Goal: Task Accomplishment & Management: Use online tool/utility

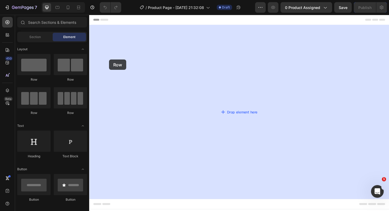
drag, startPoint x: 116, startPoint y: 80, endPoint x: 111, endPoint y: 63, distance: 18.1
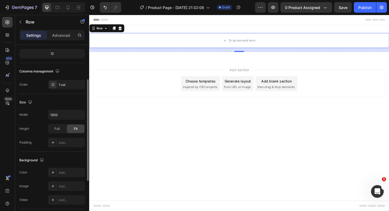
scroll to position [64, 0]
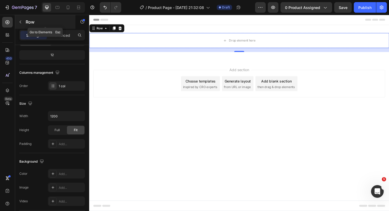
click at [20, 22] on icon "button" at bounding box center [21, 22] width 2 height 3
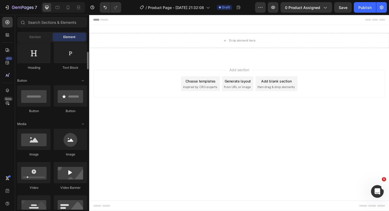
scroll to position [89, 0]
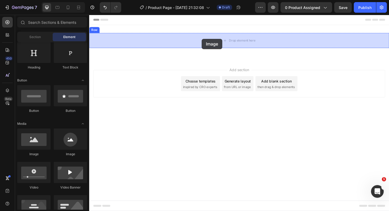
drag, startPoint x: 126, startPoint y: 158, endPoint x: 208, endPoint y: 40, distance: 144.2
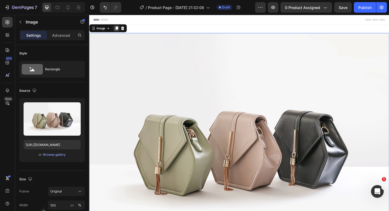
click at [117, 28] on icon at bounding box center [118, 29] width 3 height 4
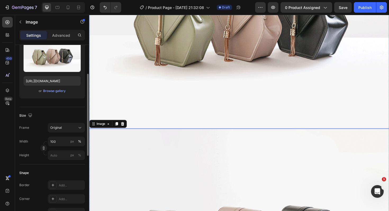
scroll to position [139, 0]
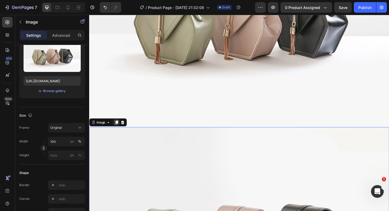
click at [118, 129] on icon at bounding box center [118, 129] width 3 height 4
click at [118, 128] on icon at bounding box center [118, 129] width 3 height 4
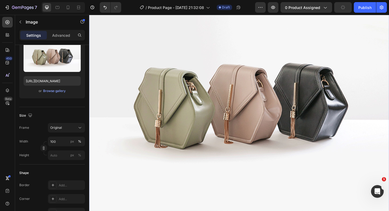
scroll to position [50, 0]
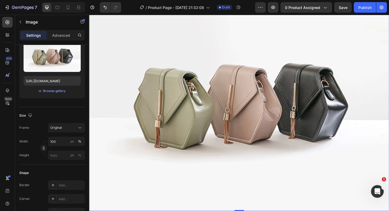
click at [220, 107] on img at bounding box center [248, 104] width 318 height 238
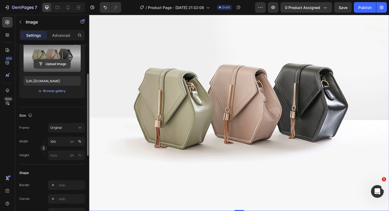
click at [51, 63] on input "file" at bounding box center [52, 64] width 37 height 9
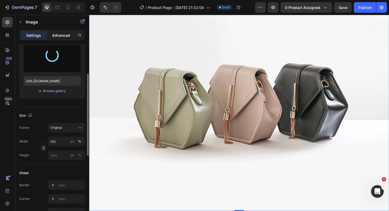
type input "https://cdn.shopify.com/s/files/1/0835/5548/3841/files/gempages_578673597652927…"
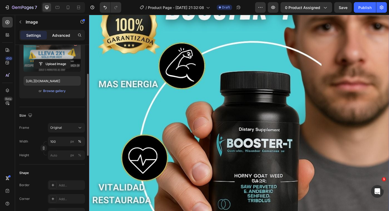
click at [60, 35] on p "Advanced" at bounding box center [61, 36] width 18 height 6
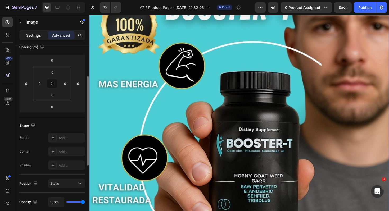
click at [34, 34] on p "Settings" at bounding box center [33, 36] width 15 height 6
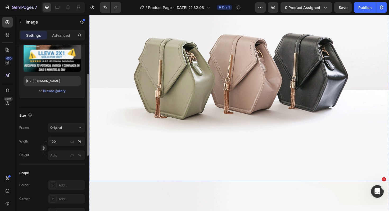
scroll to position [806, 0]
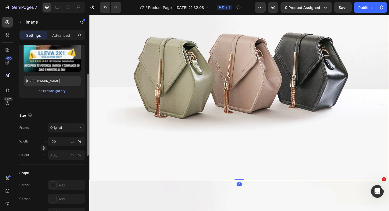
click at [187, 85] on img at bounding box center [248, 71] width 318 height 238
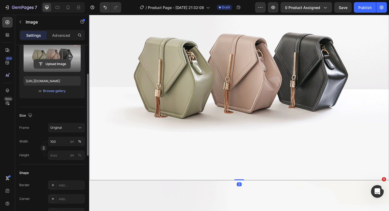
click at [54, 62] on input "file" at bounding box center [52, 64] width 37 height 9
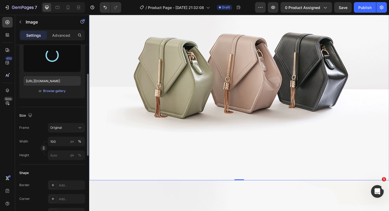
type input "https://cdn.shopify.com/s/files/1/0835/5548/3841/files/gempages_578673597652927…"
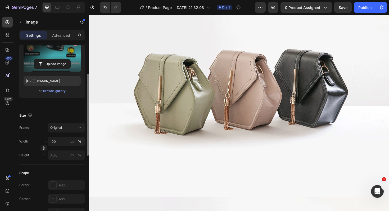
scroll to position [1514, 0]
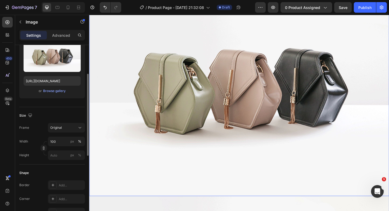
click at [224, 96] on img at bounding box center [248, 88] width 318 height 238
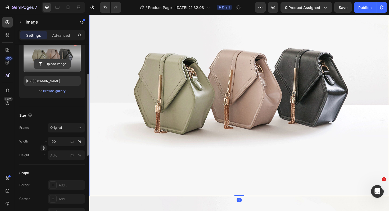
click at [51, 63] on input "file" at bounding box center [52, 64] width 37 height 9
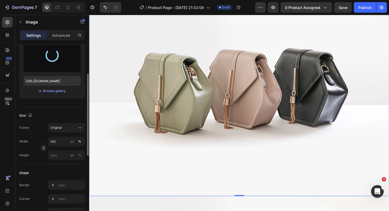
type input "https://cdn.shopify.com/s/files/1/0835/5548/3841/files/gempages_578673597652927…"
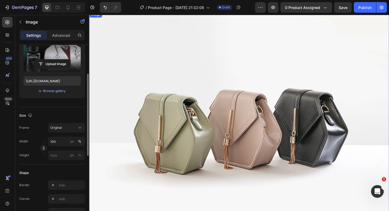
scroll to position [2205, 0]
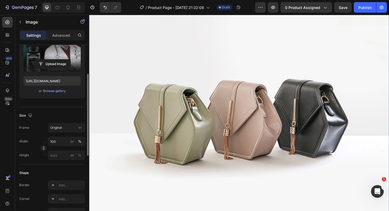
click at [206, 139] on img at bounding box center [248, 120] width 318 height 238
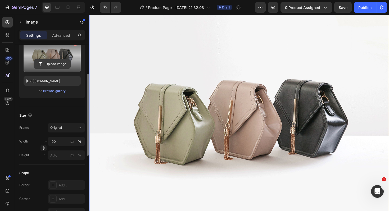
click at [53, 62] on input "file" at bounding box center [52, 64] width 37 height 9
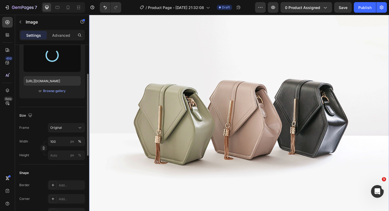
type input "[URL][DOMAIN_NAME]"
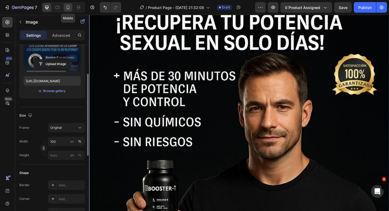
click at [67, 5] on icon at bounding box center [67, 7] width 5 height 5
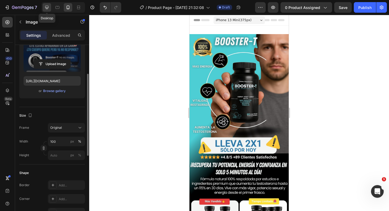
click at [47, 10] on icon at bounding box center [46, 7] width 5 height 5
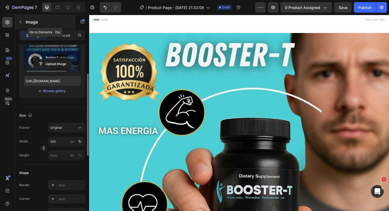
click at [21, 24] on button "button" at bounding box center [20, 22] width 8 height 8
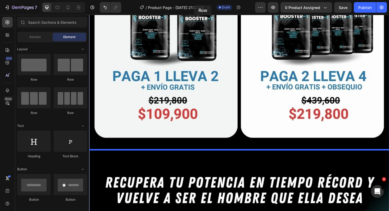
scroll to position [580, 0]
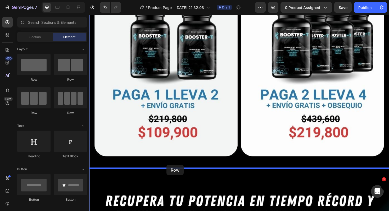
drag, startPoint x: 123, startPoint y: 82, endPoint x: 171, endPoint y: 174, distance: 103.7
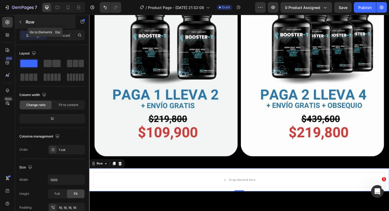
click at [21, 22] on icon "button" at bounding box center [20, 22] width 4 height 4
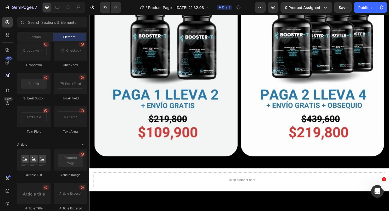
scroll to position [1437, 0]
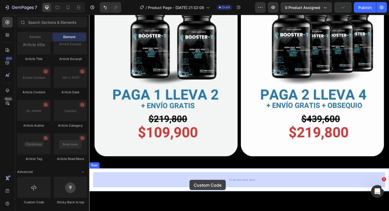
drag, startPoint x: 123, startPoint y: 202, endPoint x: 196, endPoint y: 190, distance: 73.3
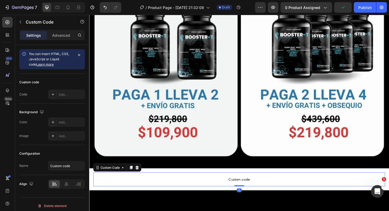
click at [252, 190] on span "Custom code" at bounding box center [248, 189] width 309 height 6
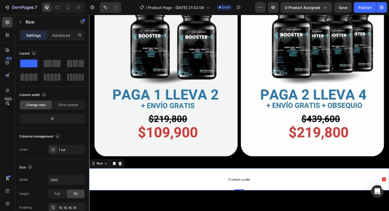
click at [199, 181] on div "Custom code Custom Code Row 0" at bounding box center [248, 189] width 318 height 23
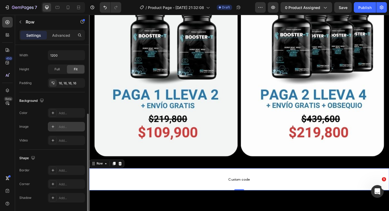
scroll to position [124, 0]
click at [63, 115] on div "Add..." at bounding box center [71, 114] width 25 height 5
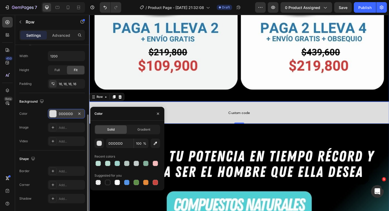
scroll to position [652, 0]
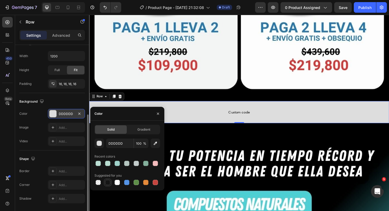
click at [108, 184] on div at bounding box center [107, 182] width 5 height 5
type input "151515"
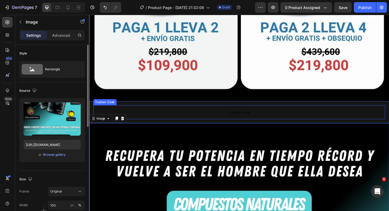
click at [249, 119] on span "Custom code" at bounding box center [248, 118] width 309 height 6
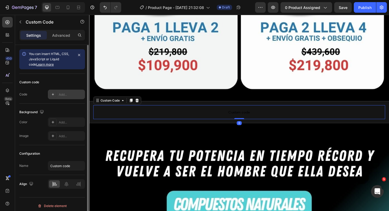
click at [60, 99] on div "Add..." at bounding box center [66, 95] width 37 height 10
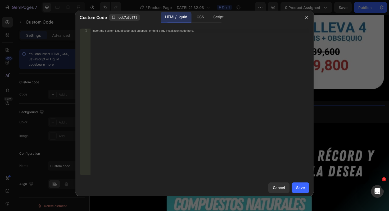
click at [153, 35] on div "Insert the custom Liquid code, add snippets, or third-party installation code h…" at bounding box center [199, 106] width 219 height 155
paste textarea "<div id="_rsi-cod-form-embed-custom-hook"></div>"
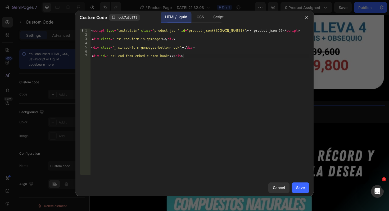
click at [91, 55] on div "< script type = "text/plain" class = "product-json" id = "product-json{{product…" at bounding box center [199, 106] width 219 height 155
type textarea "<div class="_rsi-cod-form-is-gempage"></div>"
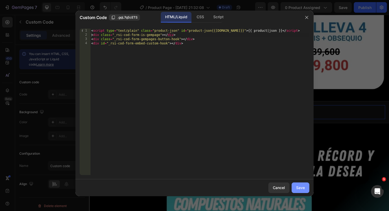
click at [302, 189] on div "Save" at bounding box center [300, 188] width 9 height 6
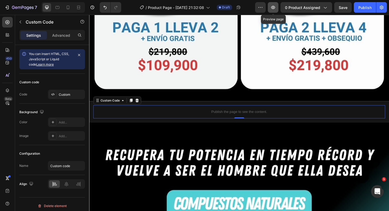
click at [274, 6] on icon "button" at bounding box center [273, 7] width 5 height 5
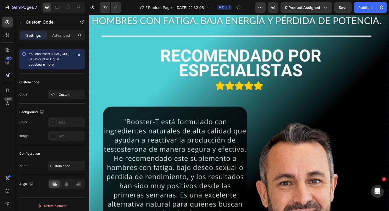
scroll to position [1616, 0]
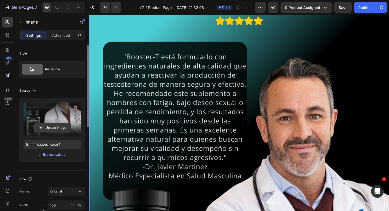
click at [46, 130] on input "file" at bounding box center [52, 127] width 37 height 9
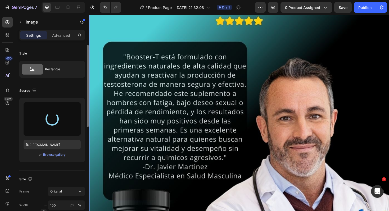
type input "https://cdn.shopify.com/s/files/1/0835/5548/3841/files/gempages_578673597652927…"
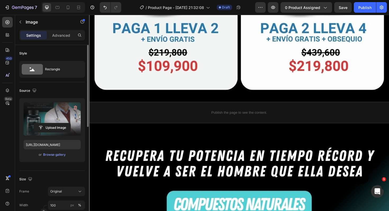
scroll to position [660, 0]
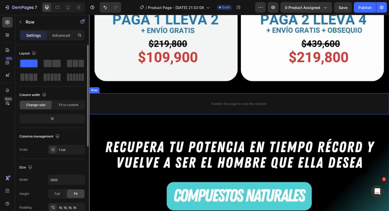
click at [92, 103] on div "Publish the page to see the content. Custom Code Row" at bounding box center [248, 109] width 318 height 23
click at [116, 92] on icon at bounding box center [115, 93] width 3 height 4
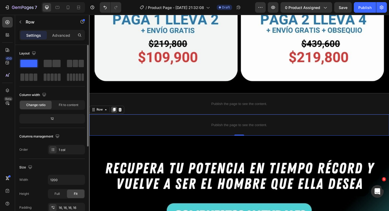
click at [117, 116] on icon at bounding box center [115, 116] width 3 height 4
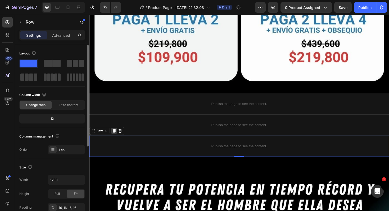
click at [116, 139] on icon at bounding box center [115, 138] width 3 height 4
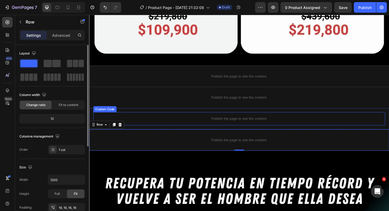
scroll to position [695, 0]
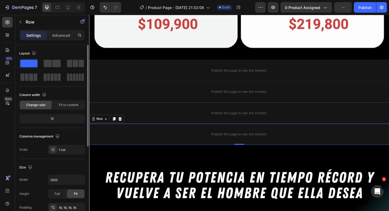
click at [93, 136] on div "Publish the page to see the content. Custom Code Row 0" at bounding box center [248, 141] width 318 height 23
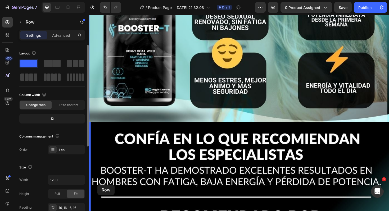
scroll to position [1459, 0]
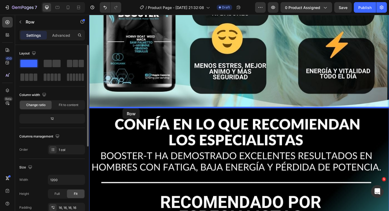
drag, startPoint x: 92, startPoint y: 127, endPoint x: 125, endPoint y: 114, distance: 34.4
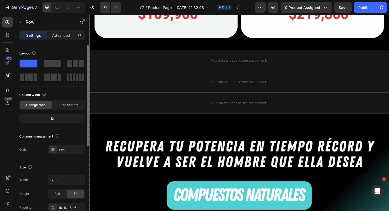
scroll to position [689, 0]
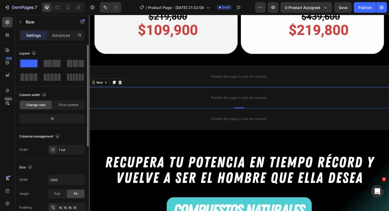
click at [95, 95] on div "Publish the page to see the content. Custom Code Row 0" at bounding box center [248, 103] width 318 height 23
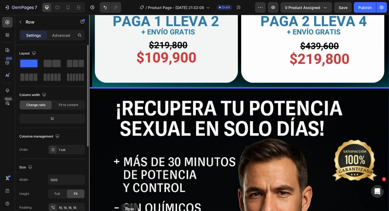
scroll to position [2219, 0]
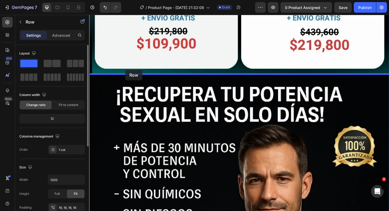
drag, startPoint x: 94, startPoint y: 87, endPoint x: 127, endPoint y: 73, distance: 35.9
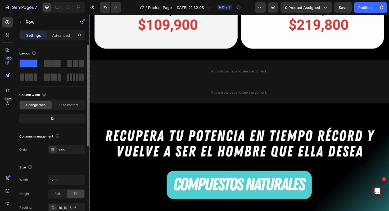
scroll to position [696, 0]
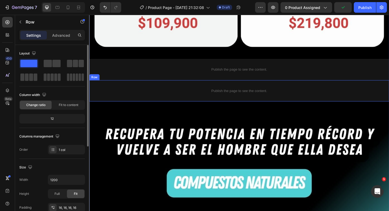
click at [91, 88] on div "Publish the page to see the content. Custom Code Row" at bounding box center [248, 95] width 318 height 23
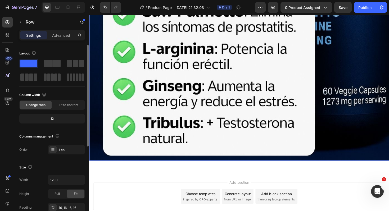
scroll to position [2886, 0]
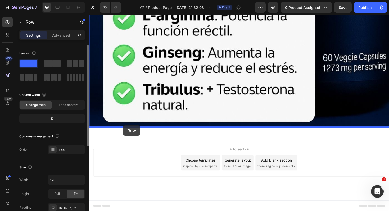
drag, startPoint x: 93, startPoint y: 79, endPoint x: 125, endPoint y: 132, distance: 62.2
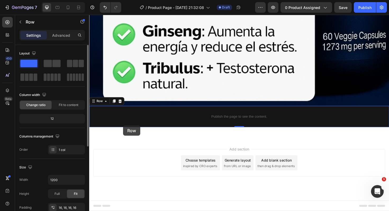
scroll to position [2864, 0]
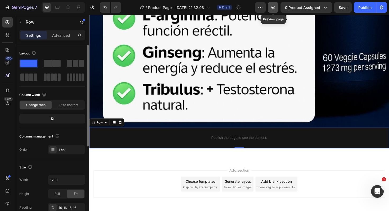
click at [273, 11] on button "button" at bounding box center [273, 7] width 11 height 11
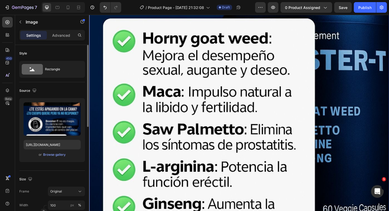
scroll to position [2717, 0]
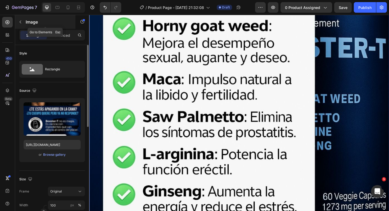
click at [19, 21] on icon "button" at bounding box center [20, 22] width 4 height 4
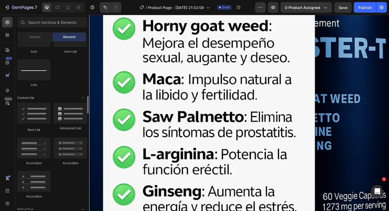
scroll to position [383, 0]
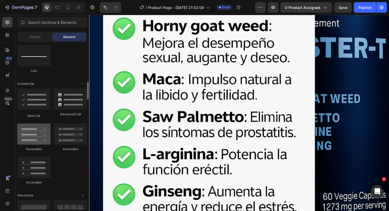
click at [38, 143] on div at bounding box center [33, 134] width 33 height 21
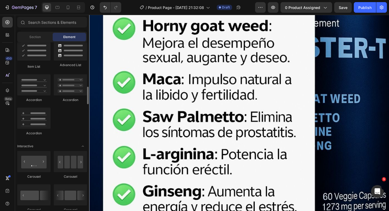
scroll to position [432, 0]
drag, startPoint x: 32, startPoint y: 118, endPoint x: 35, endPoint y: 118, distance: 3.3
click at [35, 118] on div at bounding box center [33, 118] width 33 height 21
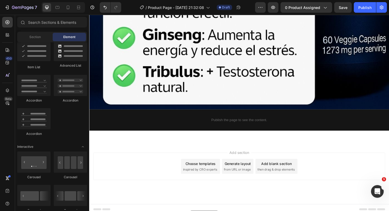
scroll to position [2886, 0]
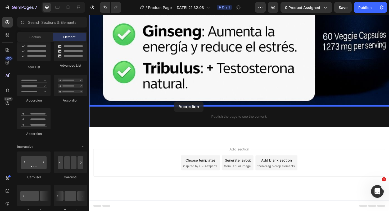
drag, startPoint x: 127, startPoint y: 104, endPoint x: 179, endPoint y: 107, distance: 52.5
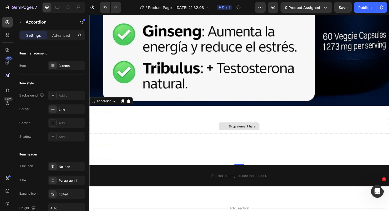
click at [236, 132] on div "Drop element here" at bounding box center [248, 133] width 43 height 8
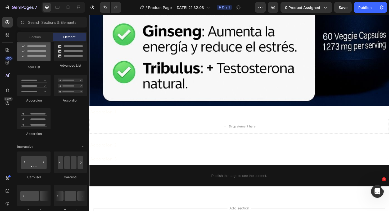
click at [38, 59] on div at bounding box center [33, 50] width 33 height 21
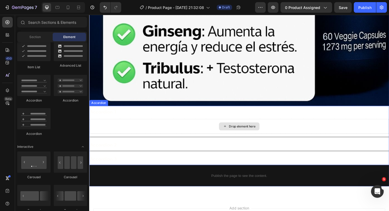
click at [232, 135] on icon at bounding box center [233, 133] width 4 height 5
click at [217, 134] on div "Drop element here" at bounding box center [248, 133] width 317 height 16
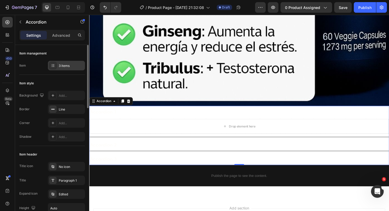
click at [65, 65] on div "3 items" at bounding box center [71, 66] width 25 height 5
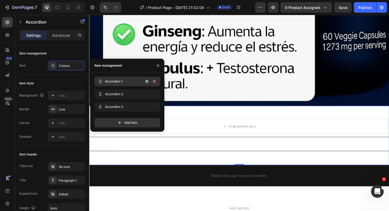
click at [121, 81] on span "Accordion 1" at bounding box center [120, 81] width 30 height 5
click at [128, 95] on span "Accordion 2" at bounding box center [123, 94] width 39 height 5
click at [126, 104] on div "Accordion 3 Accordion 3" at bounding box center [120, 106] width 47 height 7
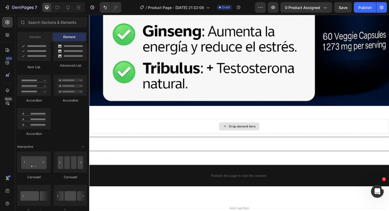
click at [231, 136] on div "Drop element here" at bounding box center [248, 133] width 43 height 8
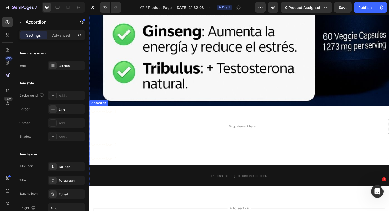
click at [229, 156] on div "Accordion 2" at bounding box center [244, 153] width 309 height 8
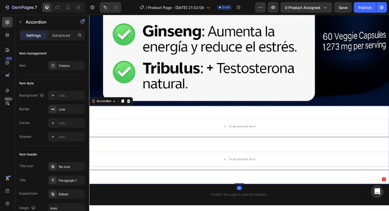
click at [237, 155] on div "Accordion 2" at bounding box center [244, 153] width 309 height 8
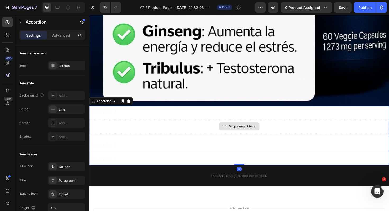
click at [238, 133] on div "Drop element here" at bounding box center [251, 133] width 28 height 4
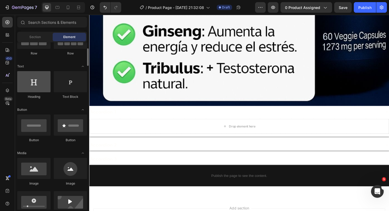
scroll to position [60, 0]
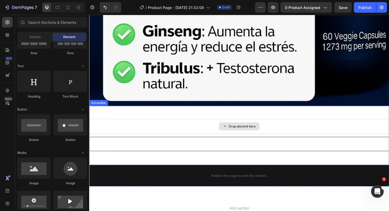
click at [239, 134] on div "Drop element here" at bounding box center [251, 133] width 28 height 4
click at [236, 133] on div "Drop element here" at bounding box center [248, 133] width 43 height 8
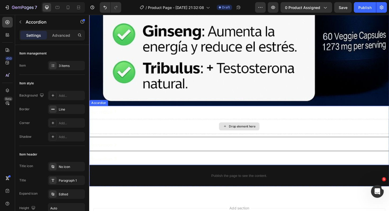
click at [196, 128] on div "Drop element here" at bounding box center [248, 133] width 317 height 16
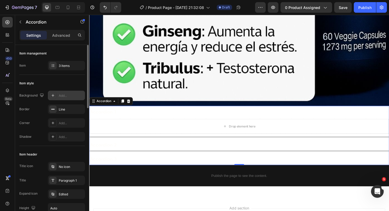
click at [63, 97] on div "Add..." at bounding box center [71, 96] width 25 height 5
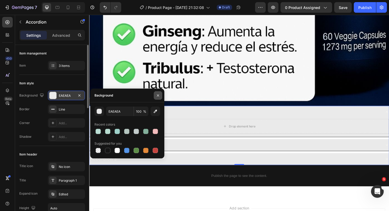
click at [159, 95] on icon "button" at bounding box center [158, 96] width 4 height 4
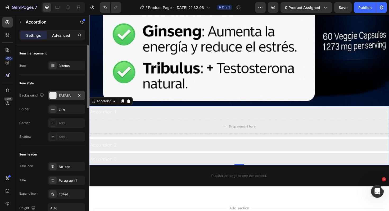
click at [62, 35] on p "Advanced" at bounding box center [61, 36] width 18 height 6
type input "100%"
type input "100"
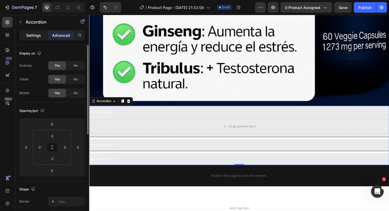
click at [37, 37] on p "Settings" at bounding box center [33, 36] width 15 height 6
type input "8"
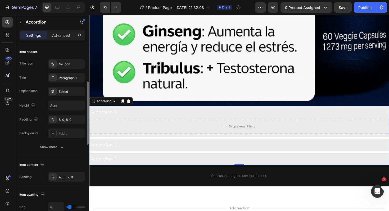
scroll to position [103, 0]
click at [64, 146] on button "Show more" at bounding box center [52, 147] width 66 height 10
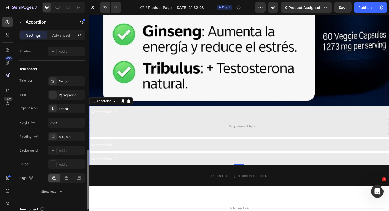
scroll to position [0, 0]
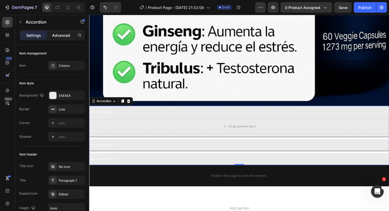
click at [59, 32] on div "Advanced" at bounding box center [61, 35] width 26 height 8
type input "100%"
type input "100"
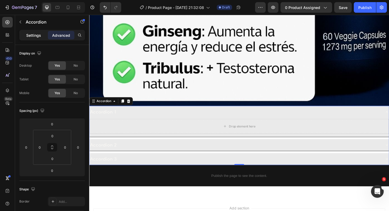
click at [40, 33] on p "Settings" at bounding box center [33, 36] width 15 height 6
type input "8"
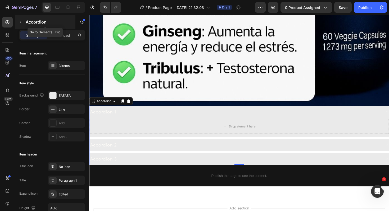
click at [21, 23] on icon "button" at bounding box center [20, 22] width 4 height 4
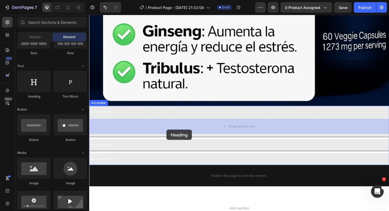
drag, startPoint x: 121, startPoint y: 93, endPoint x: 171, endPoint y: 137, distance: 66.3
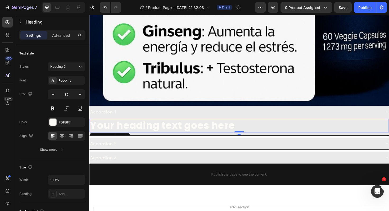
click at [214, 133] on h2 "Your heading text goes here" at bounding box center [248, 132] width 317 height 15
click at [214, 133] on p "Your heading text goes here" at bounding box center [248, 133] width 316 height 14
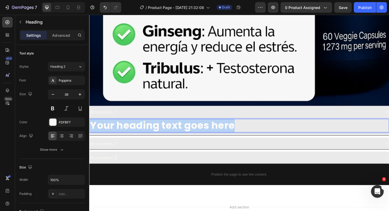
click at [214, 133] on p "Your heading text goes here" at bounding box center [248, 133] width 316 height 14
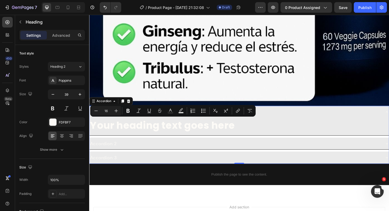
click at [137, 152] on div "Accordion 2" at bounding box center [244, 151] width 309 height 8
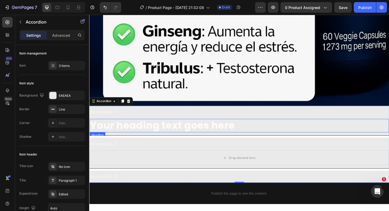
click at [179, 132] on p "Your heading text goes here" at bounding box center [248, 133] width 316 height 14
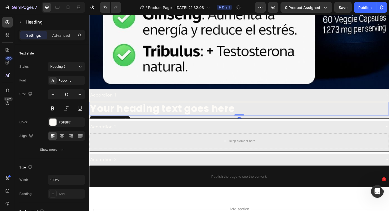
scroll to position [2908, 0]
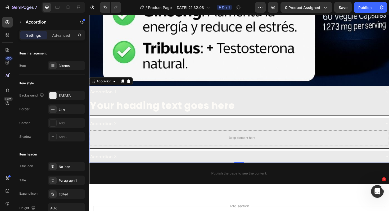
click at [103, 92] on div "Accordion 1" at bounding box center [248, 96] width 317 height 12
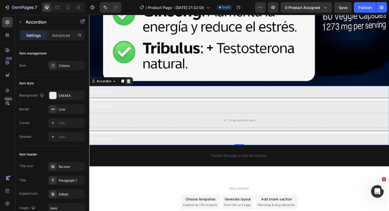
click at [130, 86] on icon at bounding box center [130, 85] width 3 height 4
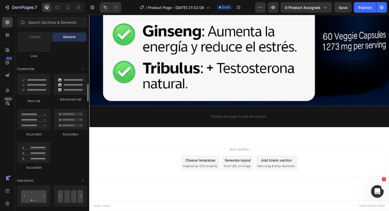
scroll to position [398, 0]
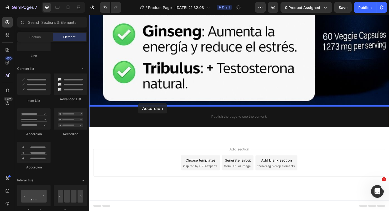
drag, startPoint x: 150, startPoint y: 132, endPoint x: 141, endPoint y: 109, distance: 24.4
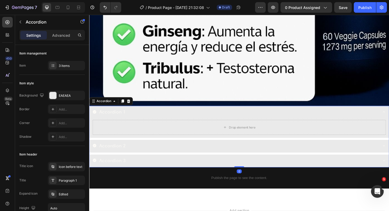
scroll to position [2908, 0]
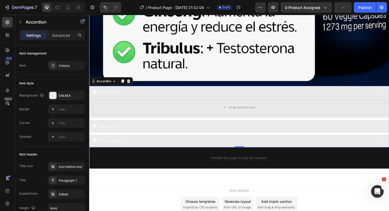
click at [160, 135] on div "Accordion 2" at bounding box center [244, 132] width 303 height 8
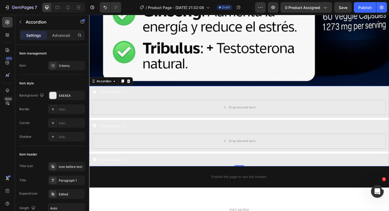
click at [117, 95] on div "Accordion 1" at bounding box center [114, 96] width 30 height 8
click at [116, 97] on p "Accordion 1" at bounding box center [114, 96] width 28 height 7
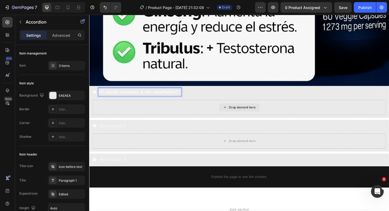
click at [134, 116] on div "Drop element here" at bounding box center [248, 113] width 311 height 16
click at [137, 99] on strong "¿Cuándo empiezo a ver resultados?" at bounding box center [141, 97] width 83 height 6
click at [132, 96] on strong "¿Cuándo empiezo a ver resultados?" at bounding box center [141, 97] width 83 height 6
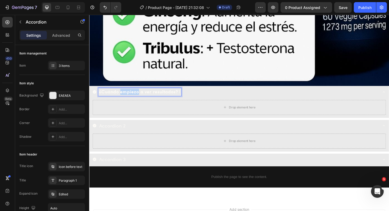
click at [132, 96] on strong "¿Cuándo empiezo a ver resultados?" at bounding box center [141, 97] width 83 height 6
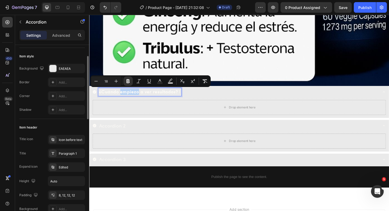
scroll to position [29, 0]
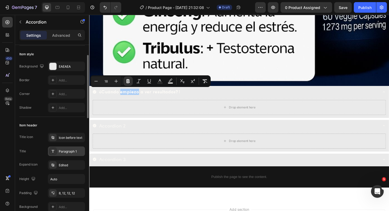
click at [65, 152] on div "Paragraph 1" at bounding box center [71, 151] width 25 height 5
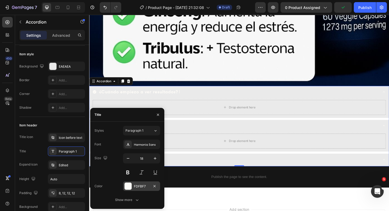
click at [130, 186] on div at bounding box center [128, 186] width 7 height 7
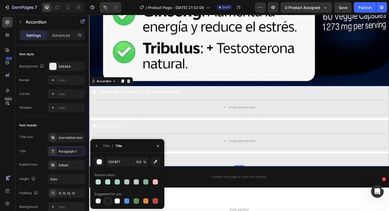
click at [107, 203] on div at bounding box center [107, 201] width 5 height 5
type input "151515"
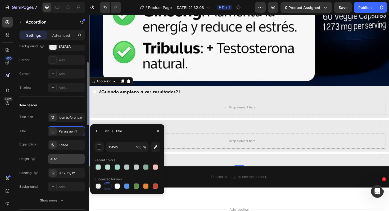
scroll to position [54, 0]
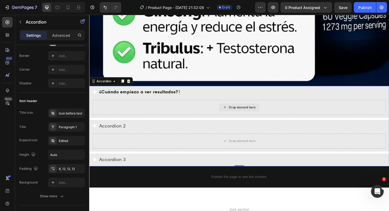
click at [158, 109] on div "Drop element here" at bounding box center [248, 113] width 311 height 16
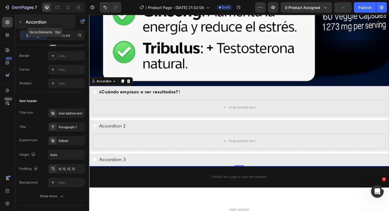
click at [23, 24] on button "button" at bounding box center [20, 22] width 8 height 8
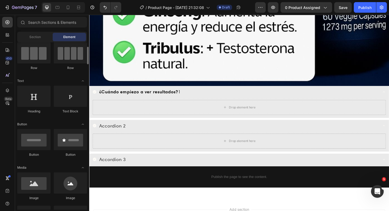
scroll to position [48, 0]
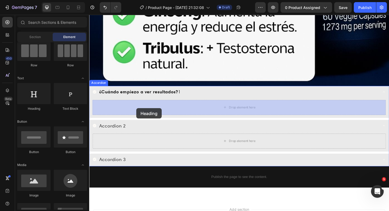
drag, startPoint x: 126, startPoint y: 123, endPoint x: 139, endPoint y: 114, distance: 16.2
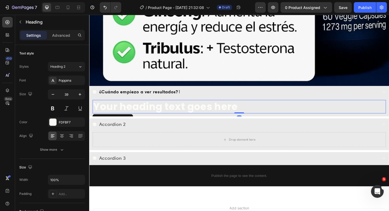
click at [207, 109] on h2 "Your heading text goes here" at bounding box center [248, 112] width 311 height 15
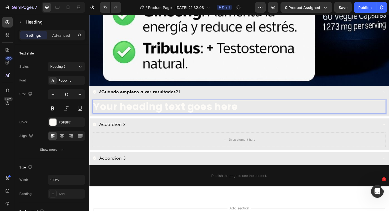
click at [189, 112] on p "Your heading text goes here" at bounding box center [248, 113] width 310 height 14
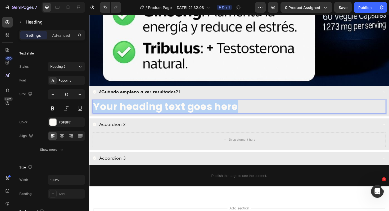
click at [189, 112] on p "Your heading text goes here" at bounding box center [248, 113] width 310 height 14
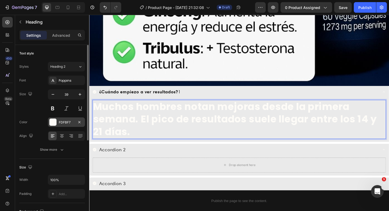
click at [52, 125] on div at bounding box center [53, 122] width 7 height 7
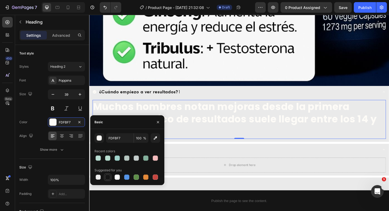
click at [107, 179] on div at bounding box center [107, 177] width 5 height 5
type input "151515"
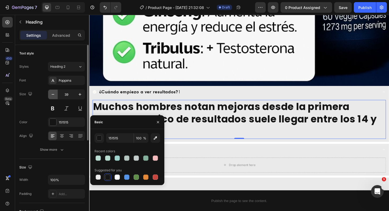
click at [55, 96] on icon "button" at bounding box center [52, 94] width 5 height 5
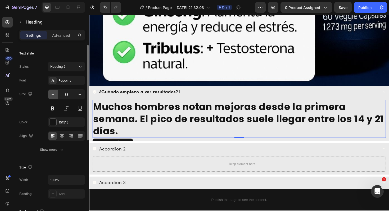
click at [55, 96] on icon "button" at bounding box center [52, 94] width 5 height 5
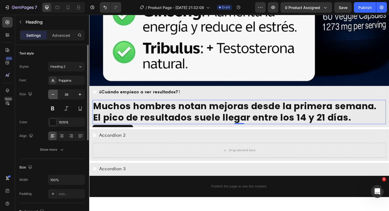
click at [55, 96] on icon "button" at bounding box center [52, 94] width 5 height 5
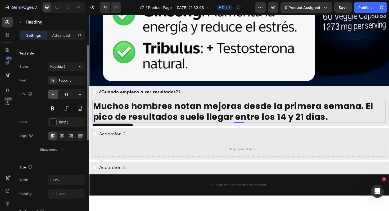
click at [55, 96] on icon "button" at bounding box center [52, 94] width 5 height 5
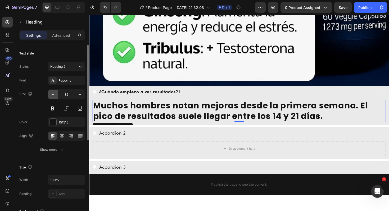
click at [55, 96] on icon "button" at bounding box center [52, 94] width 5 height 5
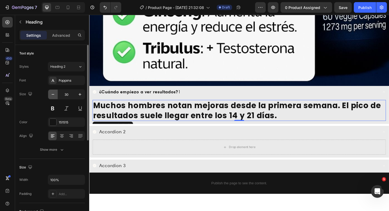
click at [55, 96] on icon "button" at bounding box center [52, 94] width 5 height 5
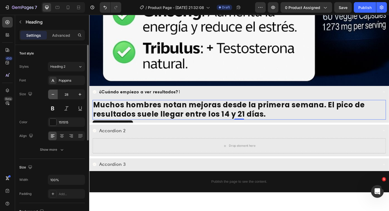
click at [55, 96] on icon "button" at bounding box center [52, 94] width 5 height 5
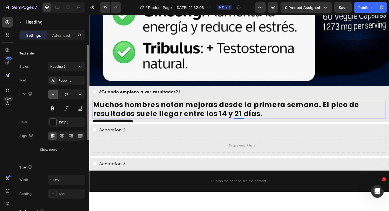
click at [55, 96] on icon "button" at bounding box center [52, 94] width 5 height 5
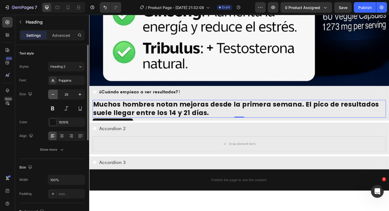
click at [55, 96] on icon "button" at bounding box center [52, 94] width 5 height 5
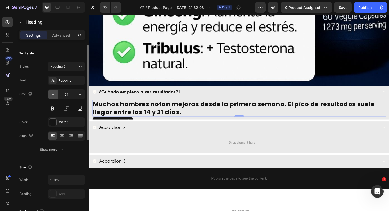
click at [55, 96] on icon "button" at bounding box center [52, 94] width 5 height 5
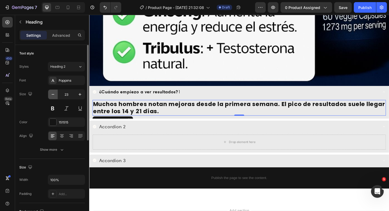
click at [55, 96] on icon "button" at bounding box center [52, 94] width 5 height 5
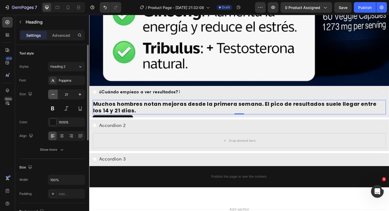
click at [55, 96] on icon "button" at bounding box center [52, 94] width 5 height 5
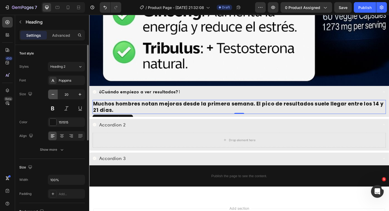
click at [55, 96] on icon "button" at bounding box center [52, 94] width 5 height 5
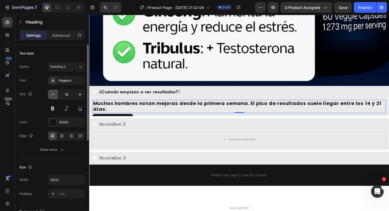
click at [55, 96] on icon "button" at bounding box center [52, 94] width 5 height 5
type input "18"
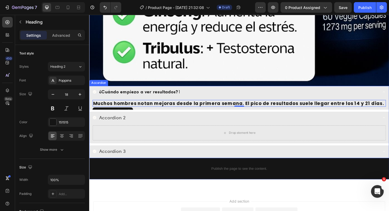
click at [108, 122] on p "Accordion 2" at bounding box center [114, 124] width 28 height 7
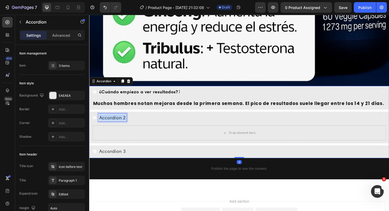
click at [108, 122] on p "Accordion 2" at bounding box center [114, 124] width 28 height 7
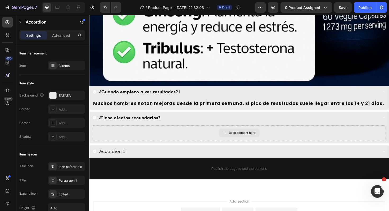
click at [128, 136] on div "Drop element here" at bounding box center [248, 140] width 311 height 16
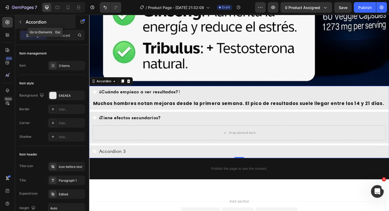
click at [17, 20] on button "button" at bounding box center [20, 22] width 8 height 8
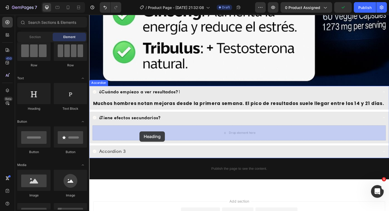
drag, startPoint x: 124, startPoint y: 109, endPoint x: 143, endPoint y: 139, distance: 35.5
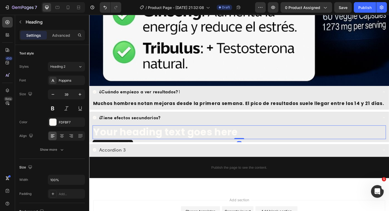
click at [176, 136] on h2 "Your heading text goes here" at bounding box center [248, 139] width 311 height 15
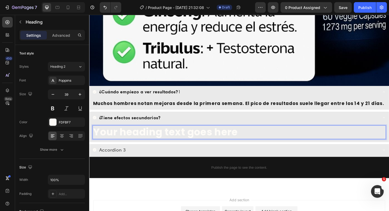
click at [176, 136] on p "Your heading text goes here" at bounding box center [248, 140] width 310 height 14
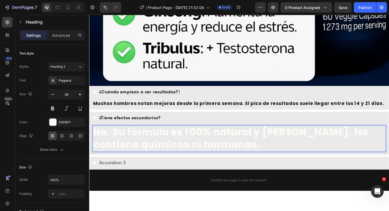
scroll to position [2907, 0]
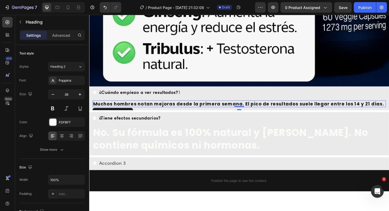
click at [211, 109] on p "Muchos hombres notan mejoras desde la primera semana. El pico de resultados sue…" at bounding box center [248, 109] width 310 height 6
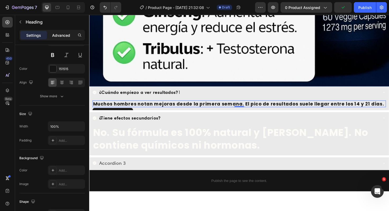
click at [63, 34] on p "Advanced" at bounding box center [61, 36] width 18 height 6
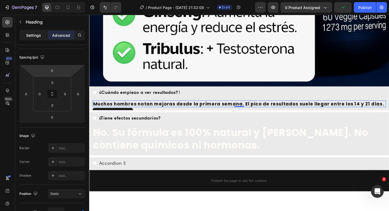
click at [31, 38] on div "Settings" at bounding box center [33, 35] width 26 height 8
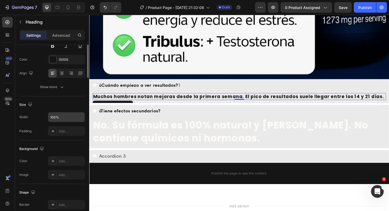
scroll to position [0, 0]
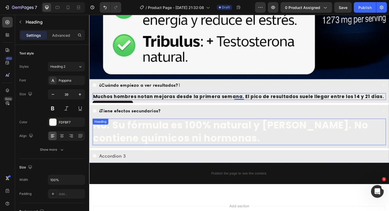
click at [165, 137] on p "No. Su fórmula es 100% natural y segura. No contiene químicos ni hormonas." at bounding box center [248, 139] width 310 height 27
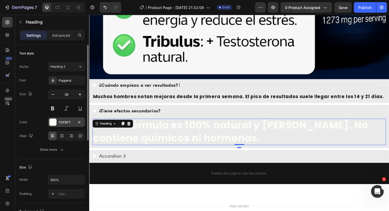
click at [54, 123] on div at bounding box center [53, 122] width 7 height 7
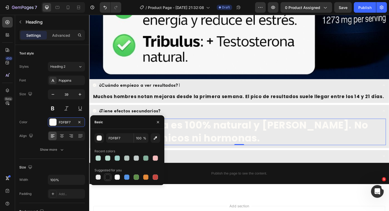
click at [107, 178] on div at bounding box center [107, 177] width 5 height 5
type input "151515"
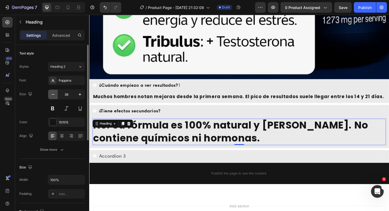
click at [56, 94] on button "button" at bounding box center [53, 95] width 10 height 10
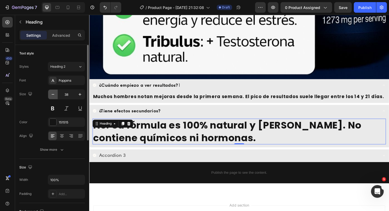
click at [56, 94] on button "button" at bounding box center [53, 95] width 10 height 10
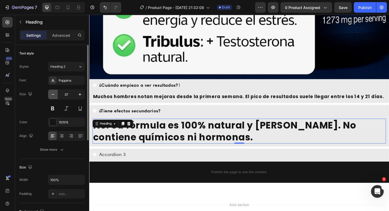
click at [56, 94] on button "button" at bounding box center [53, 95] width 10 height 10
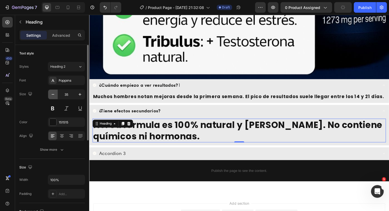
click at [56, 94] on button "button" at bounding box center [53, 95] width 10 height 10
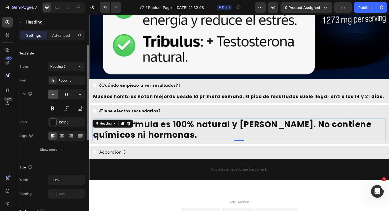
click at [56, 94] on button "button" at bounding box center [53, 95] width 10 height 10
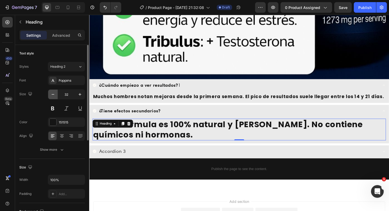
click at [56, 94] on button "button" at bounding box center [53, 95] width 10 height 10
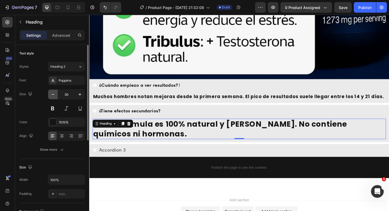
click at [56, 94] on button "button" at bounding box center [53, 95] width 10 height 10
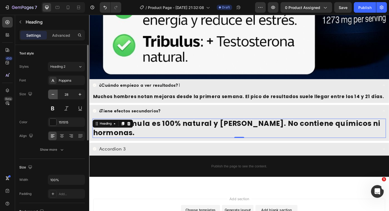
click at [56, 94] on button "button" at bounding box center [53, 95] width 10 height 10
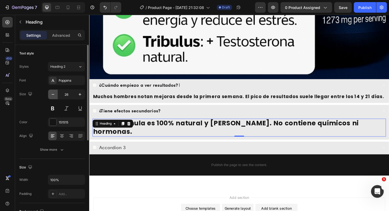
click at [56, 94] on button "button" at bounding box center [53, 95] width 10 height 10
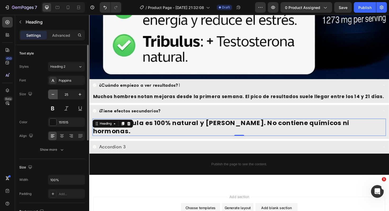
click at [56, 94] on button "button" at bounding box center [53, 95] width 10 height 10
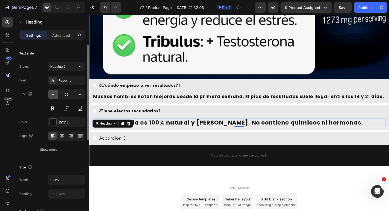
click at [56, 94] on button "button" at bounding box center [53, 95] width 10 height 10
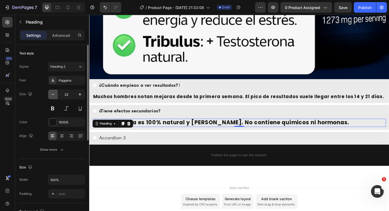
click at [56, 94] on button "button" at bounding box center [53, 95] width 10 height 10
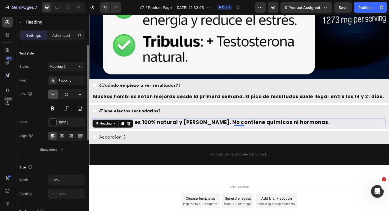
click at [56, 94] on button "button" at bounding box center [53, 95] width 10 height 10
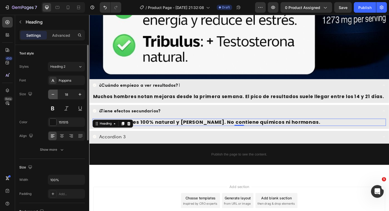
click at [56, 94] on button "button" at bounding box center [53, 95] width 10 height 10
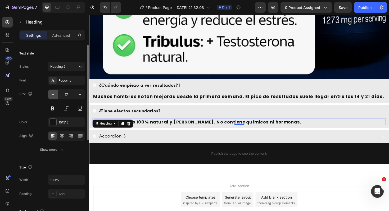
click at [56, 94] on button "button" at bounding box center [53, 95] width 10 height 10
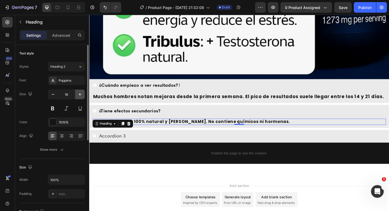
click at [79, 95] on icon "button" at bounding box center [79, 94] width 5 height 5
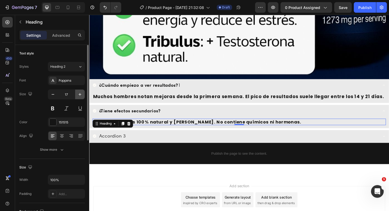
type input "18"
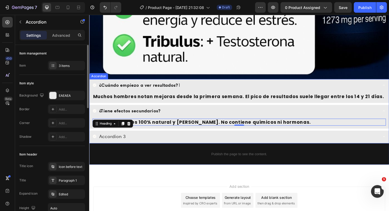
click at [145, 142] on div "Accordion 3" at bounding box center [244, 144] width 303 height 8
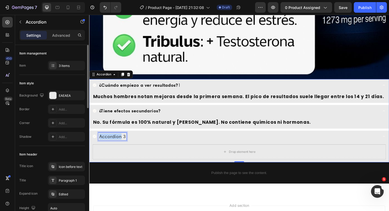
click at [116, 143] on p "Accordion 3" at bounding box center [114, 144] width 28 height 7
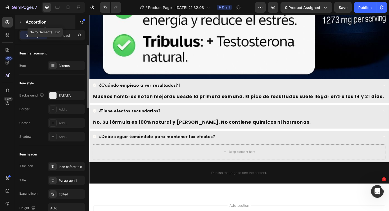
click at [21, 20] on icon "button" at bounding box center [20, 22] width 4 height 4
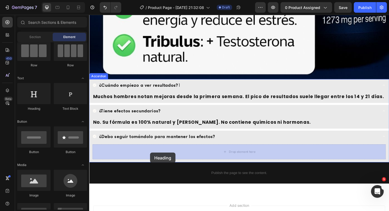
drag, startPoint x: 124, startPoint y: 115, endPoint x: 154, endPoint y: 161, distance: 55.1
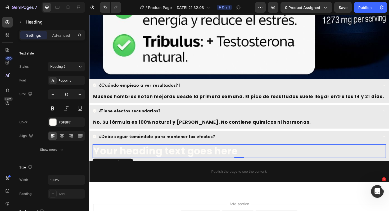
click at [206, 156] on h2 "Your heading text goes here" at bounding box center [248, 159] width 311 height 15
click at [206, 156] on p "Your heading text goes here" at bounding box center [248, 160] width 310 height 14
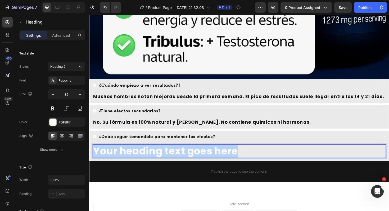
click at [206, 156] on p "Your heading text goes here" at bounding box center [248, 160] width 310 height 14
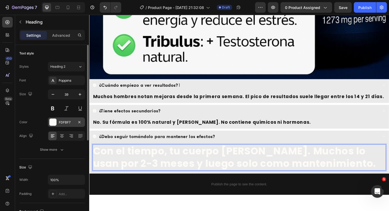
click at [53, 121] on div at bounding box center [53, 122] width 7 height 7
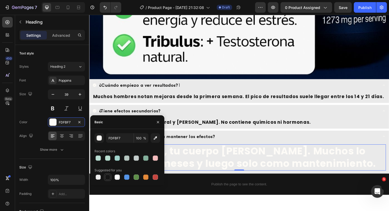
click at [109, 176] on div at bounding box center [107, 177] width 5 height 5
type input "151515"
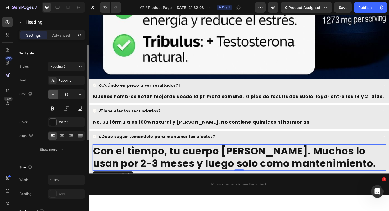
click at [54, 96] on icon "button" at bounding box center [52, 94] width 5 height 5
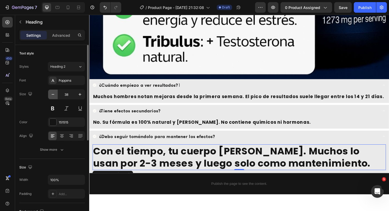
click at [54, 96] on icon "button" at bounding box center [52, 94] width 5 height 5
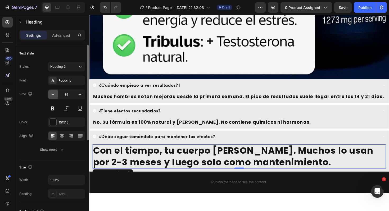
click at [54, 96] on icon "button" at bounding box center [52, 94] width 5 height 5
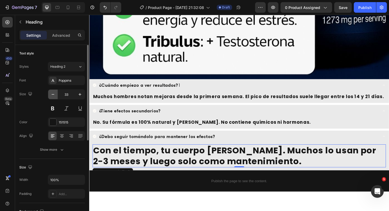
click at [54, 96] on icon "button" at bounding box center [52, 94] width 5 height 5
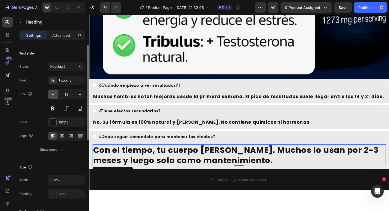
click at [54, 96] on icon "button" at bounding box center [52, 94] width 5 height 5
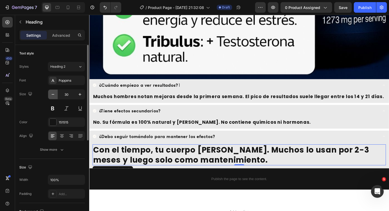
click at [54, 96] on icon "button" at bounding box center [52, 94] width 5 height 5
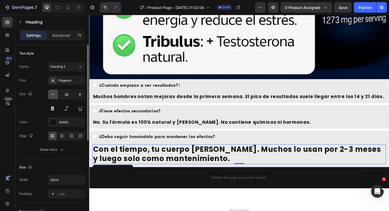
click at [54, 96] on icon "button" at bounding box center [52, 94] width 5 height 5
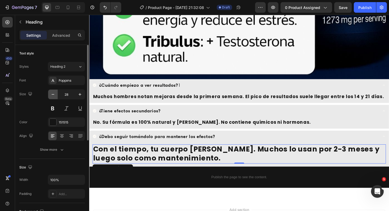
click at [54, 96] on icon "button" at bounding box center [52, 94] width 5 height 5
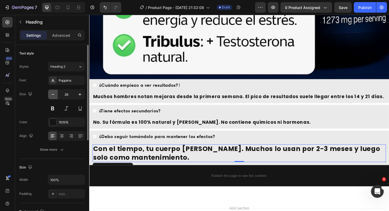
click at [54, 96] on icon "button" at bounding box center [52, 94] width 5 height 5
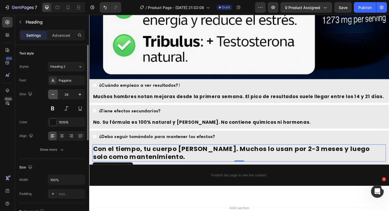
click at [54, 96] on icon "button" at bounding box center [52, 94] width 5 height 5
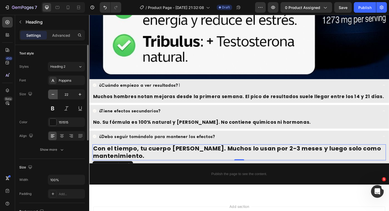
click at [54, 96] on icon "button" at bounding box center [52, 94] width 5 height 5
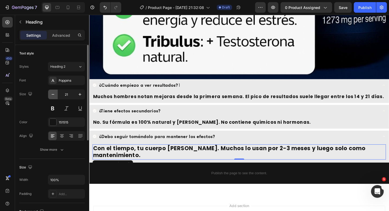
click at [54, 96] on icon "button" at bounding box center [52, 94] width 5 height 5
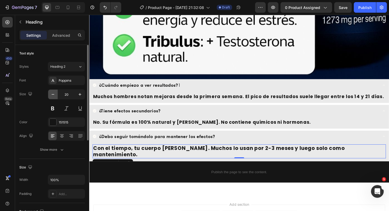
click at [54, 96] on icon "button" at bounding box center [52, 94] width 5 height 5
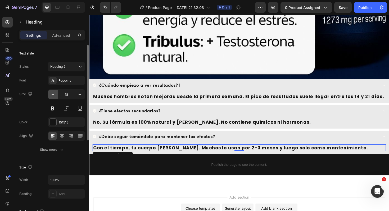
click at [54, 96] on icon "button" at bounding box center [52, 94] width 5 height 5
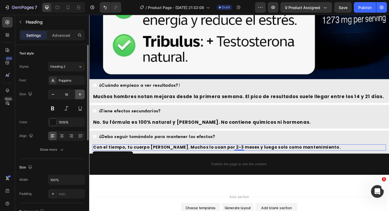
click at [77, 95] on button "button" at bounding box center [80, 95] width 10 height 10
type input "18"
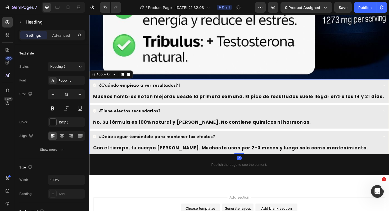
click at [97, 140] on div "¿Debo seguir tomándolo para mantener los efectos?" at bounding box center [244, 144] width 303 height 8
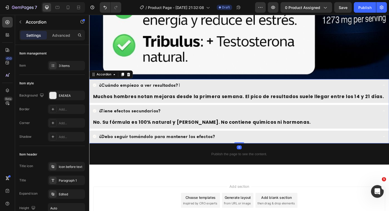
click at [244, 145] on div "¿Debo seguir tomándolo para mantener los efectos?" at bounding box center [244, 144] width 303 height 8
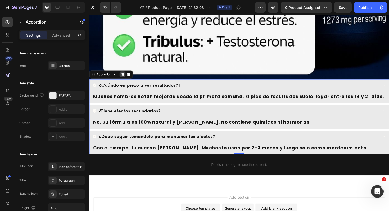
click at [125, 77] on icon at bounding box center [124, 79] width 3 height 4
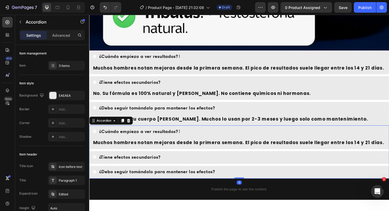
scroll to position [2946, 0]
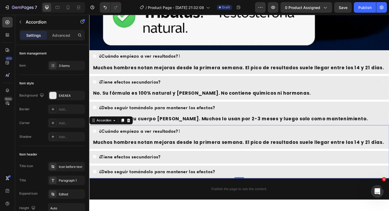
click at [207, 141] on div "¿Cuándo empiezo a ver resultados? 1" at bounding box center [244, 138] width 303 height 8
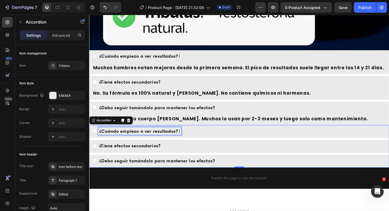
click at [136, 139] on strong "¿Cuándo empiezo a ver resultados?" at bounding box center [141, 138] width 83 height 6
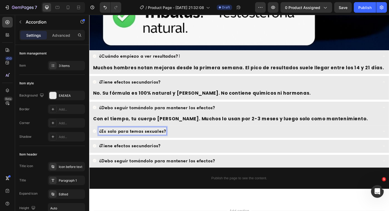
click at [95, 138] on icon at bounding box center [95, 138] width 4 height 4
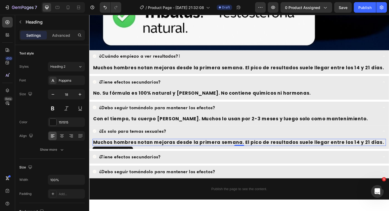
click at [140, 150] on h2 "Muchos hombres notan mejoras desde la primera semana. El pico de resultados sue…" at bounding box center [248, 149] width 311 height 7
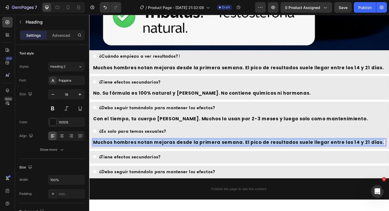
click at [140, 150] on p "Muchos hombres notan mejoras desde la primera semana. El pico de resultados sue…" at bounding box center [248, 150] width 310 height 6
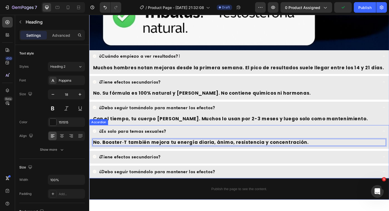
click at [309, 168] on div "¿Tiene efectos secundarios?" at bounding box center [244, 165] width 303 height 8
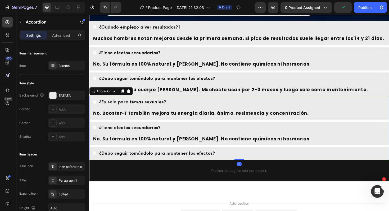
scroll to position [2978, 0]
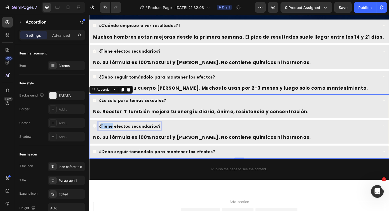
click at [108, 133] on strong "¿Tiene efectos secundarios?" at bounding box center [132, 133] width 65 height 6
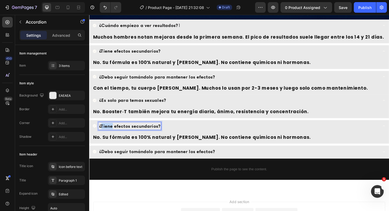
click at [108, 133] on strong "¿Tiene efectos secundarios?" at bounding box center [132, 133] width 65 height 6
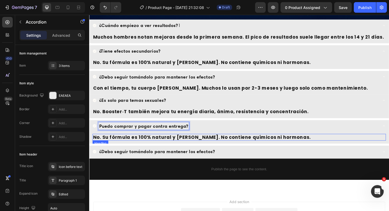
click at [138, 143] on h2 "No. Su fórmula es 100% natural y segura. No contiene químicos ni hormonas." at bounding box center [248, 144] width 311 height 7
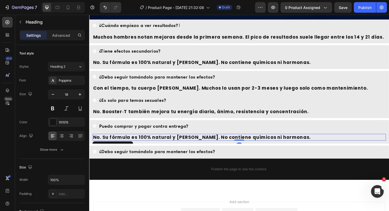
click at [138, 143] on h2 "No. Su fórmula es 100% natural y segura. No contiene químicos ni hormonas." at bounding box center [248, 144] width 311 height 7
click at [138, 143] on p "No. Su fórmula es 100% natural y segura. No contiene químicos ni hormonas." at bounding box center [248, 145] width 310 height 6
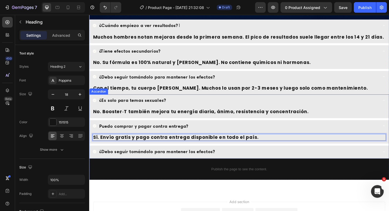
click at [122, 160] on strong "¿Debo seguir tomándolo para mantener los efectos?" at bounding box center [161, 160] width 122 height 6
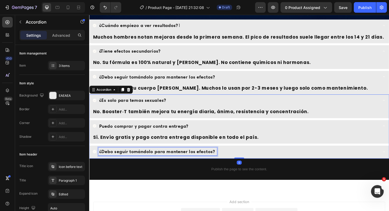
click at [122, 160] on strong "¿Debo seguir tomándolo para mantener los efectos?" at bounding box center [161, 160] width 122 height 6
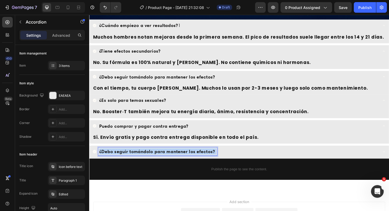
click at [122, 160] on strong "¿Debo seguir tomándolo para mantener los efectos?" at bounding box center [161, 160] width 122 height 6
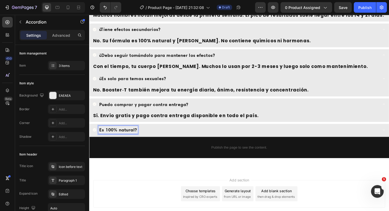
scroll to position [3001, 0]
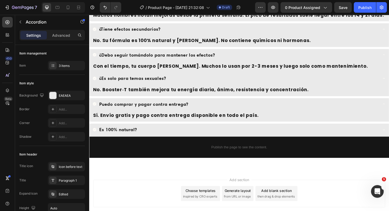
click at [95, 137] on icon at bounding box center [95, 137] width 4 height 4
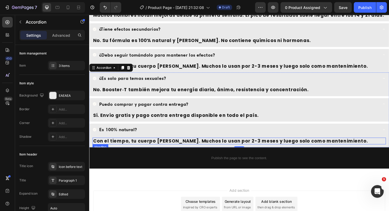
click at [114, 148] on h2 "Con el tiempo, tu cuerpo se regula. Muchos lo usan por 2-3 meses y luego solo c…" at bounding box center [248, 148] width 311 height 7
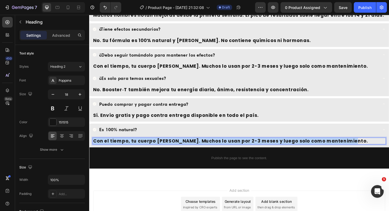
click at [114, 148] on p "Con el tiempo, tu cuerpo se regula. Muchos lo usan por 2-3 meses y luego solo c…" at bounding box center [248, 149] width 310 height 6
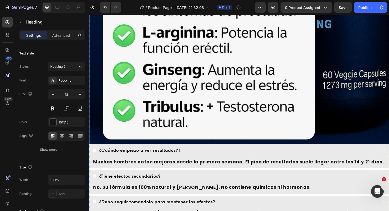
scroll to position [2838, 0]
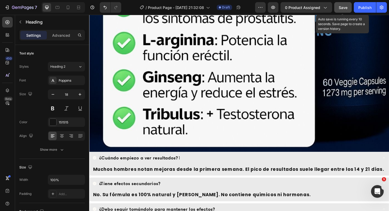
click at [339, 6] on span "Save" at bounding box center [343, 7] width 9 height 5
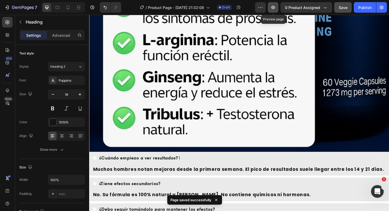
click at [273, 6] on icon "button" at bounding box center [273, 7] width 5 height 5
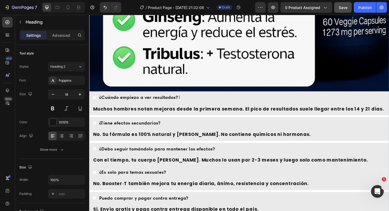
scroll to position [2902, 0]
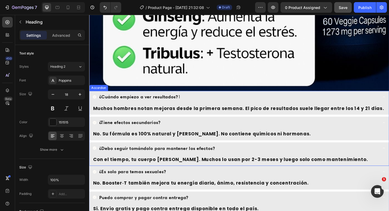
click at [98, 97] on div "¿Cuándo empiezo a ver resultados? 1" at bounding box center [248, 103] width 317 height 14
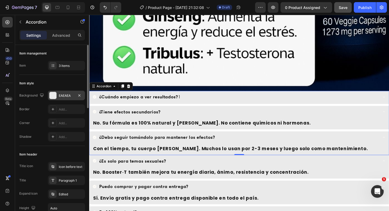
click at [54, 94] on div at bounding box center [53, 95] width 7 height 7
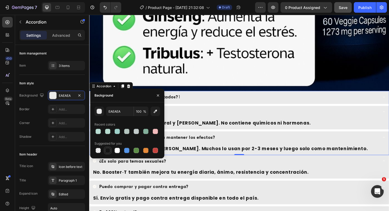
click at [109, 151] on div at bounding box center [107, 150] width 5 height 5
type input "151515"
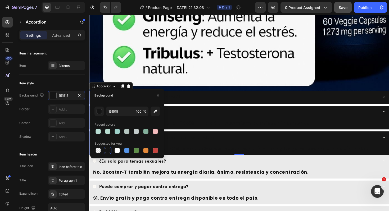
click at [189, 102] on div "¿Cuándo empiezo a ver resultados? 1" at bounding box center [244, 102] width 303 height 8
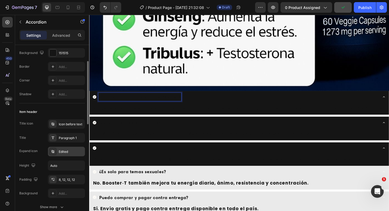
scroll to position [42, 0]
click at [123, 100] on strong "¿Cuándo empiezo a ver resultados?" at bounding box center [141, 102] width 83 height 6
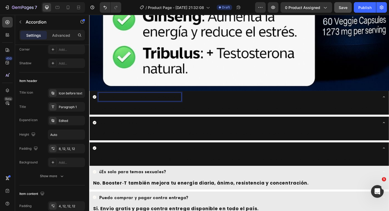
scroll to position [0, 0]
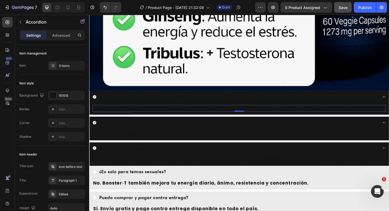
click at [125, 113] on h2 "Muchos hombres notan mejoras desde la primera semana. El pico de resultados sue…" at bounding box center [248, 113] width 311 height 7
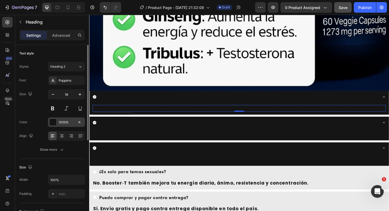
click at [54, 122] on div at bounding box center [53, 122] width 7 height 7
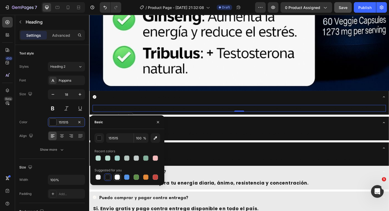
click at [116, 177] on div at bounding box center [117, 177] width 5 height 5
type input "FFFFFF"
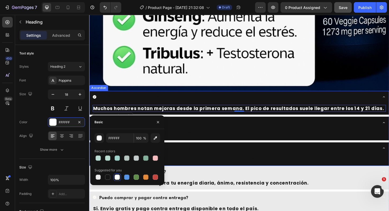
click at [143, 104] on strong "¿Cuándo empiezo a ver resultados?" at bounding box center [141, 102] width 83 height 6
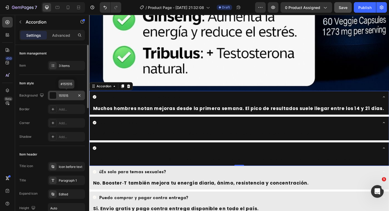
click at [54, 97] on div at bounding box center [53, 95] width 7 height 7
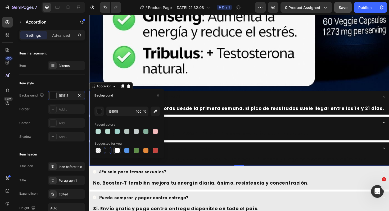
click at [114, 152] on div at bounding box center [117, 150] width 7 height 7
type input "FFFFFF"
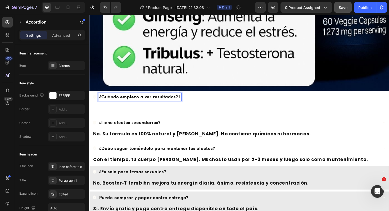
click at [148, 102] on strong "¿Cuándo empiezo a ver resultados?" at bounding box center [141, 102] width 83 height 6
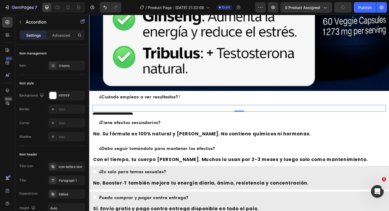
click at [123, 115] on h2 "Muchos hombres notan mejoras desde la primera semana. El pico de resultados sue…" at bounding box center [248, 113] width 311 height 7
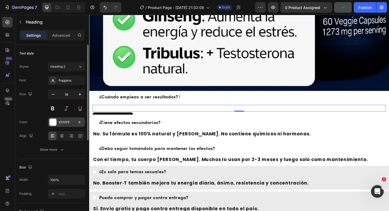
click at [54, 123] on div at bounding box center [53, 122] width 7 height 7
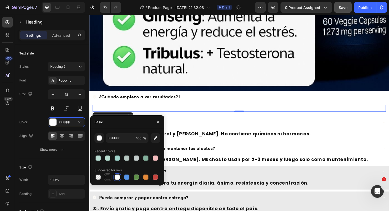
click at [107, 179] on div at bounding box center [107, 177] width 5 height 5
type input "151515"
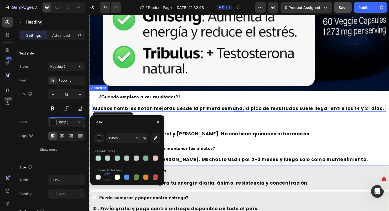
click at [313, 130] on div "¿Tiene efectos secundarios?" at bounding box center [244, 129] width 303 height 8
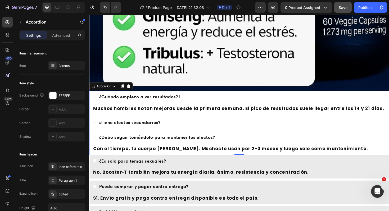
click at [255, 97] on div "¿Cuándo empiezo a ver resultados? 1" at bounding box center [248, 103] width 317 height 14
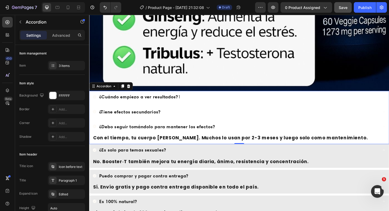
click at [237, 101] on div "¿Cuándo empiezo a ver resultados? 1" at bounding box center [244, 102] width 303 height 8
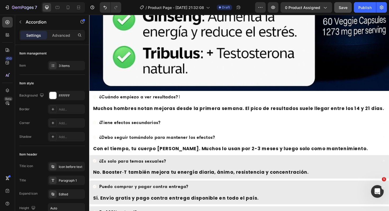
click at [92, 103] on div "¿Cuándo empiezo a ver resultados? 1" at bounding box center [248, 103] width 317 height 14
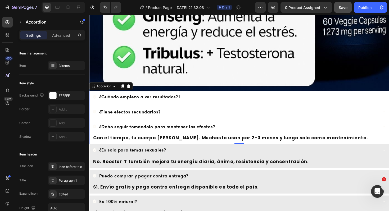
click at [92, 100] on div "¿Cuándo empiezo a ver resultados? 1" at bounding box center [248, 103] width 317 height 14
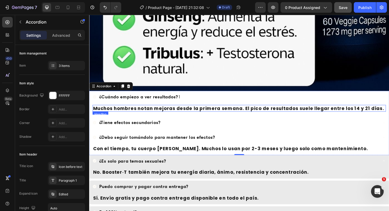
click at [106, 114] on h2 "Muchos hombres notan mejoras desde la primera semana. El pico de resultados sue…" at bounding box center [248, 113] width 311 height 7
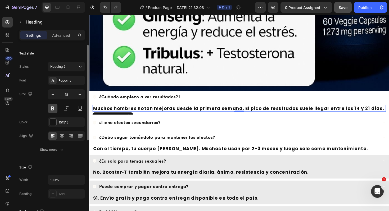
click at [53, 110] on button at bounding box center [53, 109] width 10 height 10
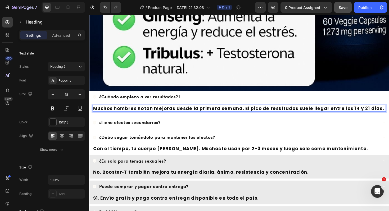
click at [140, 113] on h2 "Muchos hombres notan mejoras desde la primera semana. El pico de resultados sue…" at bounding box center [248, 113] width 311 height 7
click at [140, 113] on p "Muchos hombres notan mejoras desde la primera semana. El pico de resultados sue…" at bounding box center [248, 114] width 310 height 6
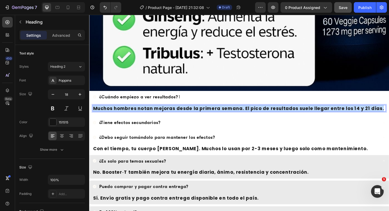
click at [140, 113] on p "Muchos hombres notan mejoras desde la primera semana. El pico de resultados sue…" at bounding box center [248, 114] width 310 height 6
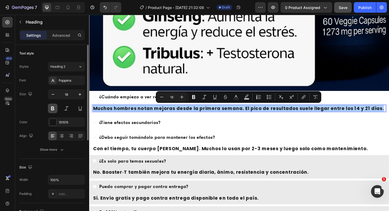
click at [53, 110] on button at bounding box center [53, 109] width 10 height 10
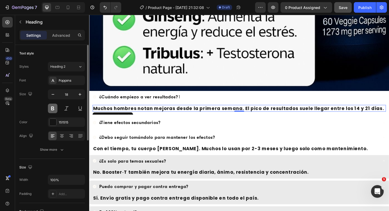
click at [53, 110] on button at bounding box center [53, 109] width 10 height 10
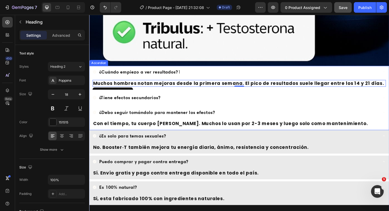
scroll to position [2929, 0]
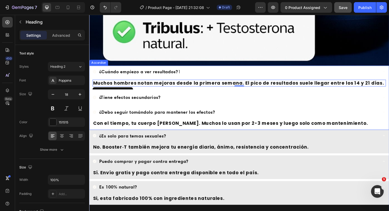
click at [95, 103] on icon at bounding box center [95, 102] width 4 height 4
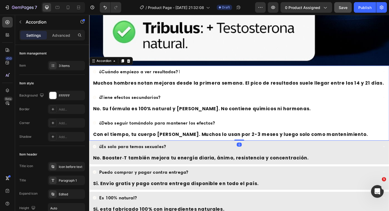
click at [95, 103] on icon at bounding box center [95, 102] width 4 height 4
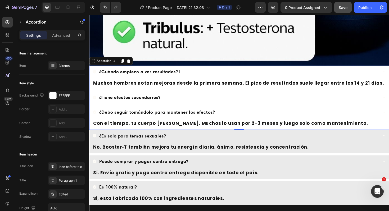
click at [93, 76] on icon at bounding box center [95, 75] width 4 height 4
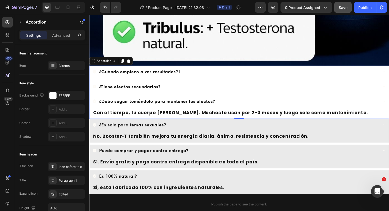
click at [95, 108] on icon at bounding box center [95, 107] width 4 height 4
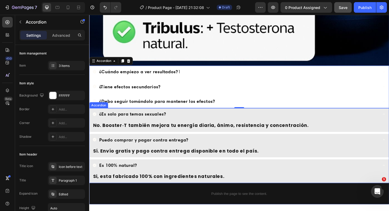
click at [93, 122] on icon at bounding box center [95, 120] width 4 height 4
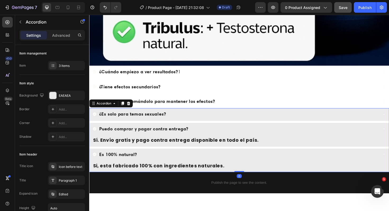
click at [94, 135] on icon at bounding box center [95, 136] width 4 height 4
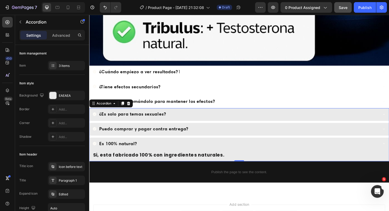
click at [94, 150] on icon at bounding box center [95, 152] width 4 height 4
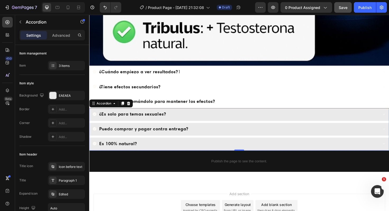
click at [182, 127] on div "¿Es solo para temas sexuales?" at bounding box center [248, 121] width 317 height 14
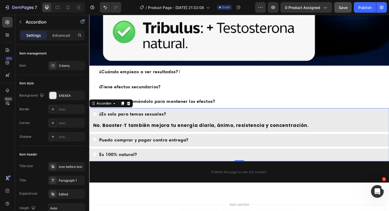
click at [187, 122] on div "¿Es solo para temas sexuales?" at bounding box center [244, 120] width 303 height 8
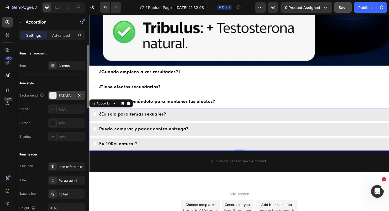
click at [53, 96] on div at bounding box center [53, 95] width 7 height 7
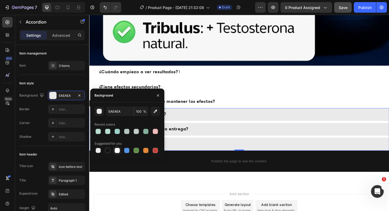
click at [118, 151] on div at bounding box center [117, 150] width 5 height 5
type input "FFFFFF"
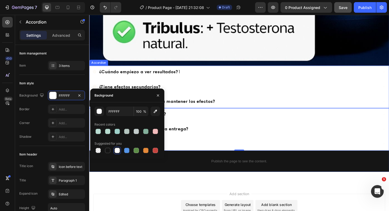
click at [239, 99] on div "¿Cuándo empiezo a ver resultados? 1 ¿Tiene efectos secundarios? ¿Debo seguir to…" at bounding box center [248, 91] width 318 height 45
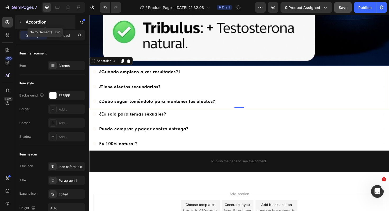
click at [20, 21] on icon "button" at bounding box center [20, 22] width 4 height 4
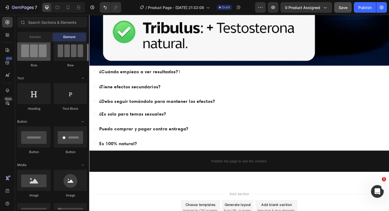
scroll to position [0, 0]
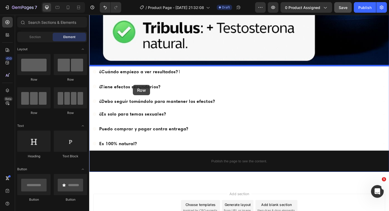
drag, startPoint x: 120, startPoint y: 80, endPoint x: 136, endPoint y: 89, distance: 18.3
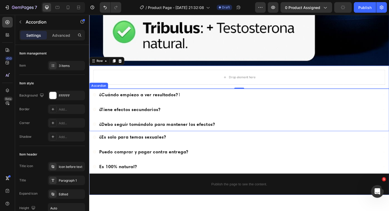
click at [95, 98] on icon at bounding box center [95, 100] width 4 height 4
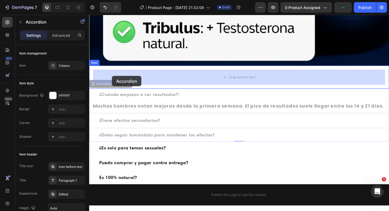
drag, startPoint x: 95, startPoint y: 90, endPoint x: 113, endPoint y: 80, distance: 21.6
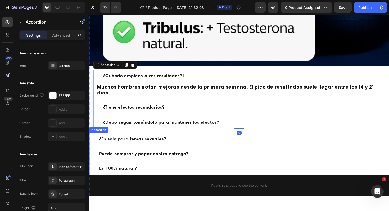
click at [92, 142] on div "¿Es solo para temas sexuales?" at bounding box center [248, 147] width 317 height 14
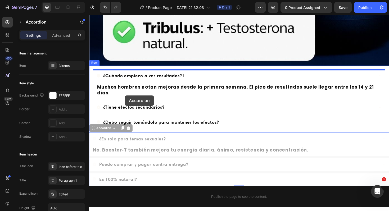
drag, startPoint x: 94, startPoint y: 130, endPoint x: 127, endPoint y: 100, distance: 44.3
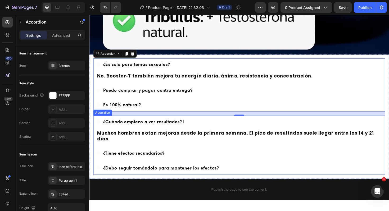
scroll to position [2943, 0]
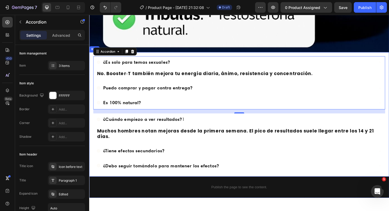
click at [91, 85] on div "¿Es solo para temas sexuales? No. Booster‑T también mejora tu energía diaria, á…" at bounding box center [248, 121] width 318 height 132
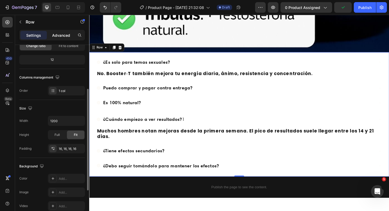
scroll to position [66, 0]
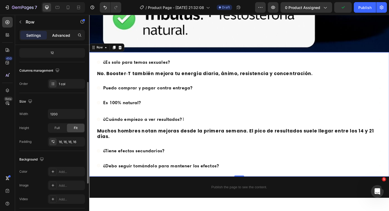
click at [61, 33] on p "Advanced" at bounding box center [61, 36] width 18 height 6
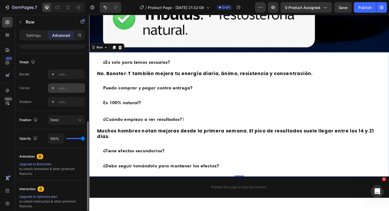
scroll to position [138, 0]
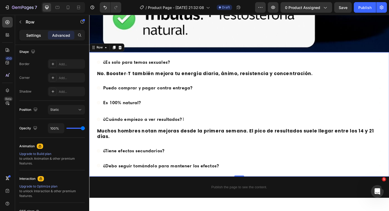
click at [35, 38] on div "Settings" at bounding box center [33, 35] width 26 height 8
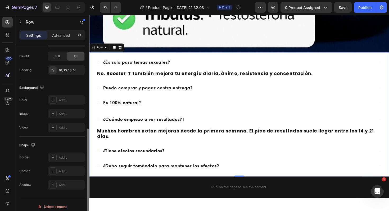
scroll to position [142, 0]
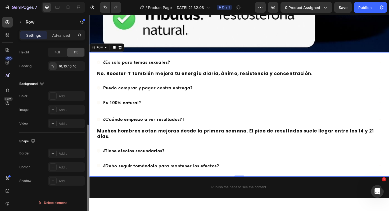
click at [63, 90] on div "Background The changes might be hidden by the video. Color Add... Image Add... …" at bounding box center [52, 103] width 66 height 57
click at [63, 96] on div "Add..." at bounding box center [71, 96] width 25 height 5
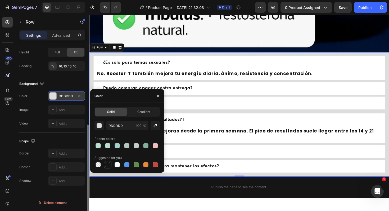
click at [108, 165] on div at bounding box center [107, 164] width 5 height 5
type input "151515"
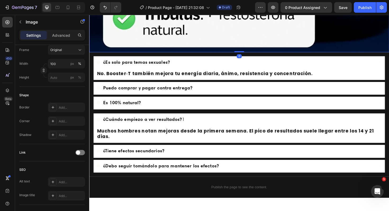
scroll to position [0, 0]
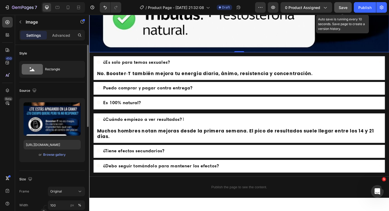
click at [341, 10] on div "Save" at bounding box center [343, 8] width 9 height 6
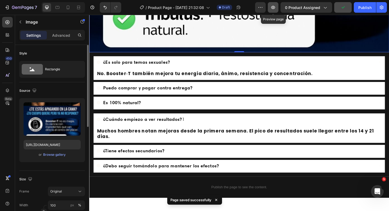
click at [273, 8] on icon "button" at bounding box center [273, 7] width 5 height 5
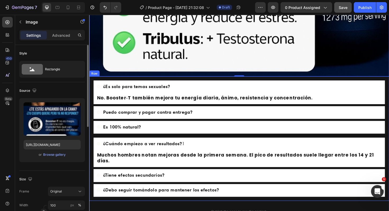
scroll to position [2916, 0]
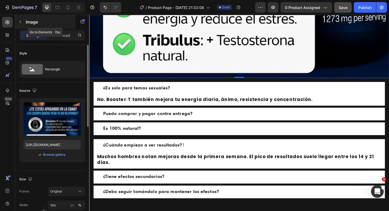
click at [20, 23] on icon "button" at bounding box center [20, 22] width 4 height 4
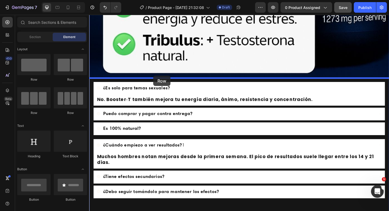
drag, startPoint x: 117, startPoint y: 79, endPoint x: 157, endPoint y: 79, distance: 40.0
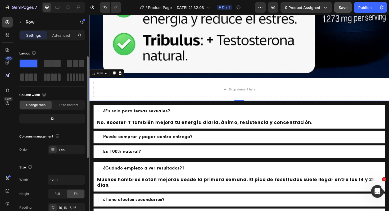
scroll to position [44, 0]
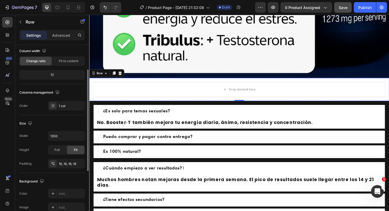
click at [101, 85] on div "Drop element here Row 0" at bounding box center [248, 94] width 318 height 24
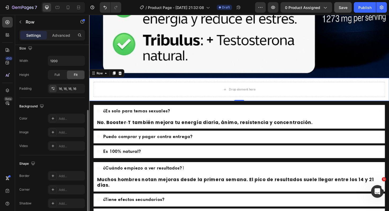
scroll to position [142, 0]
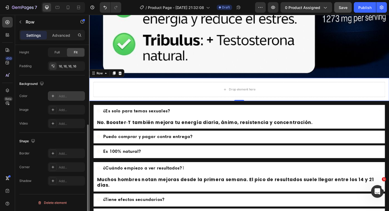
click at [60, 95] on div "Add..." at bounding box center [71, 96] width 25 height 5
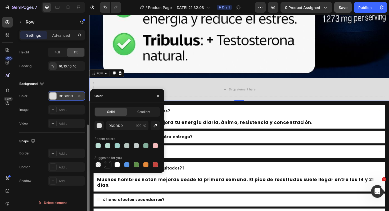
click at [106, 166] on div at bounding box center [107, 164] width 5 height 5
type input "151515"
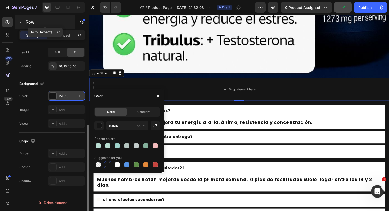
click at [22, 22] on icon "button" at bounding box center [20, 22] width 4 height 4
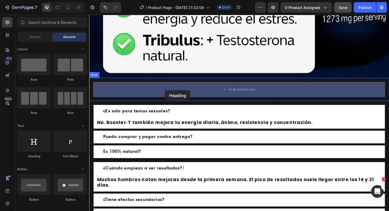
drag, startPoint x: 126, startPoint y: 159, endPoint x: 170, endPoint y: 95, distance: 77.3
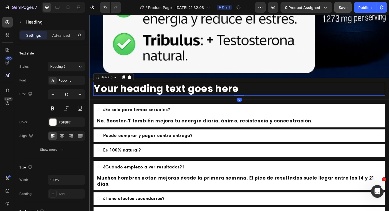
click at [175, 93] on h2 "Your heading text goes here" at bounding box center [248, 93] width 309 height 15
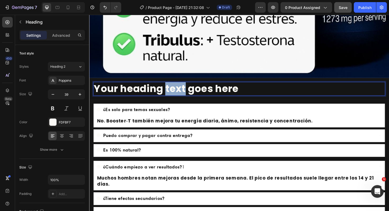
click at [175, 93] on p "Your heading text goes here" at bounding box center [248, 94] width 308 height 14
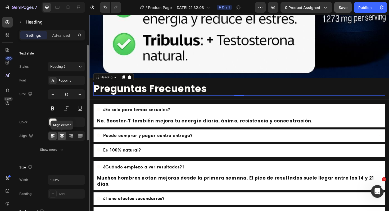
click at [63, 139] on div at bounding box center [62, 136] width 8 height 8
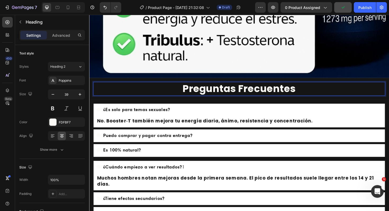
click at [342, 93] on p "Preguntas Frecuentes" at bounding box center [248, 94] width 308 height 14
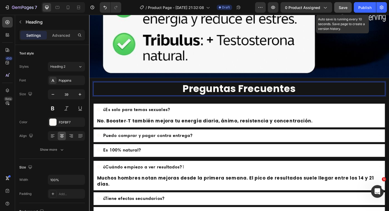
click at [345, 7] on span "Save" at bounding box center [343, 7] width 9 height 5
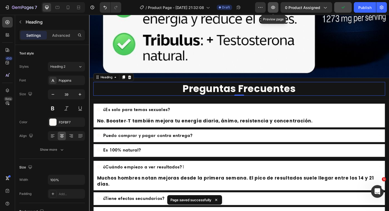
click at [272, 5] on icon "button" at bounding box center [273, 7] width 5 height 5
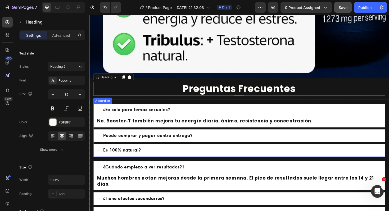
click at [99, 115] on icon at bounding box center [99, 116] width 4 height 4
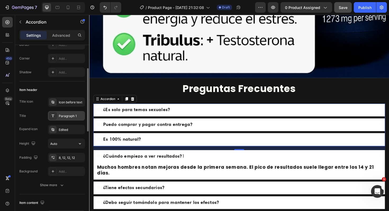
scroll to position [65, 0]
click at [69, 104] on div "Icon before text" at bounding box center [66, 102] width 37 height 10
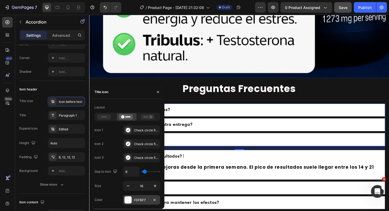
click at [128, 205] on div "FDFBF7" at bounding box center [141, 201] width 37 height 10
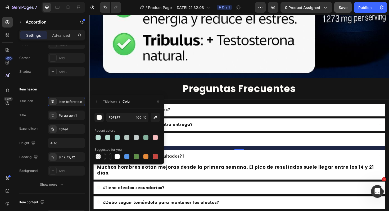
click at [109, 157] on div at bounding box center [107, 156] width 5 height 5
type input "151515"
click at [220, 116] on div "¿Es solo para temas sexuales?" at bounding box center [244, 115] width 294 height 8
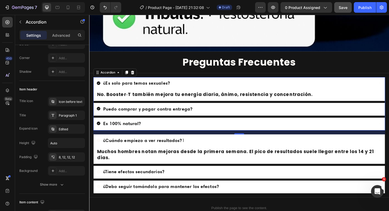
scroll to position [2946, 0]
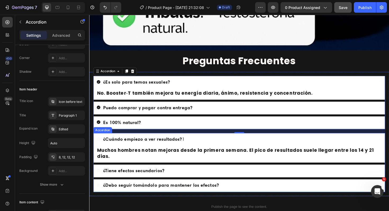
click at [97, 144] on div "¿Cuándo empiezo a ver resultados? 1" at bounding box center [244, 147] width 294 height 8
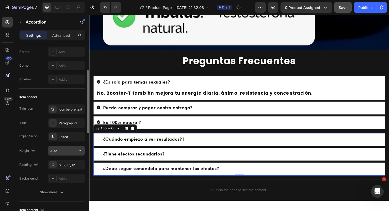
scroll to position [57, 0]
click at [70, 109] on div "Icon before text" at bounding box center [71, 110] width 25 height 5
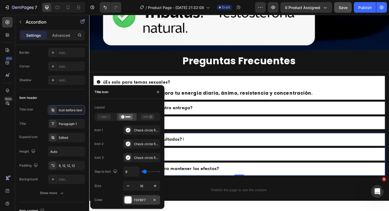
click at [129, 201] on div at bounding box center [128, 200] width 7 height 7
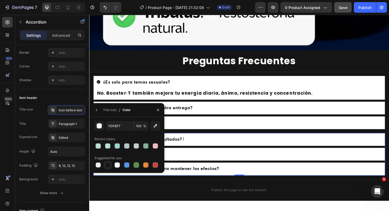
click at [106, 167] on div at bounding box center [107, 165] width 5 height 5
type input "151515"
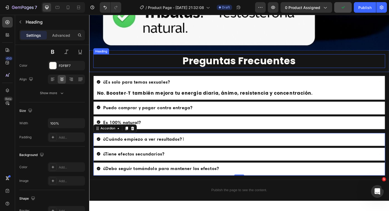
click at [361, 59] on p "Preguntas Frecuentes" at bounding box center [248, 64] width 308 height 14
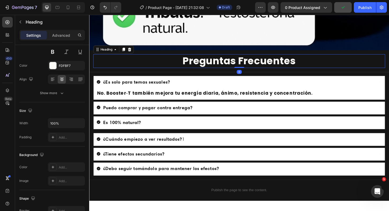
scroll to position [0, 0]
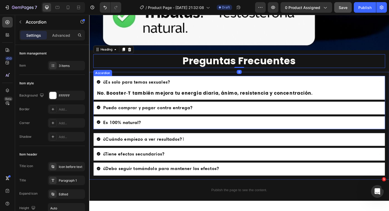
click at [98, 129] on icon at bounding box center [99, 129] width 4 height 4
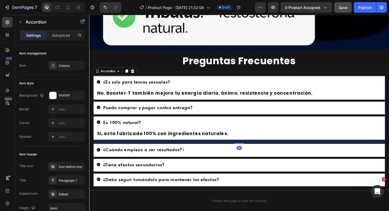
click at [98, 129] on icon at bounding box center [99, 129] width 4 height 4
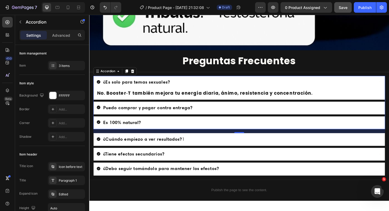
click at [156, 127] on div "Es 100% natural?" at bounding box center [244, 129] width 294 height 8
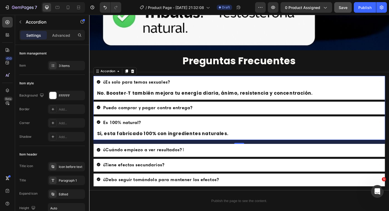
click at [156, 127] on div "Es 100% natural?" at bounding box center [244, 129] width 294 height 8
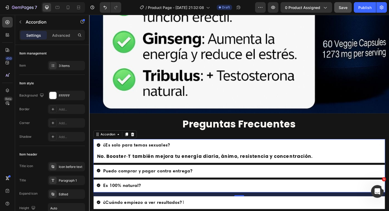
scroll to position [2877, 0]
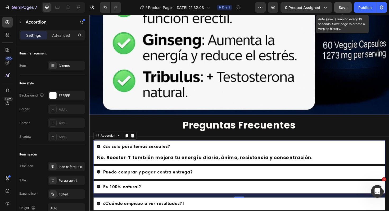
click at [344, 10] on button "Save" at bounding box center [343, 7] width 17 height 11
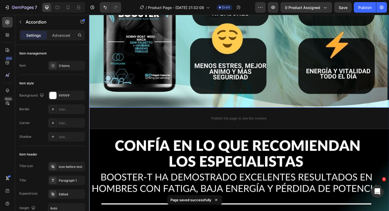
scroll to position [1331, 0]
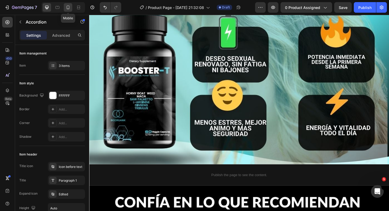
click at [70, 11] on div at bounding box center [68, 7] width 8 height 8
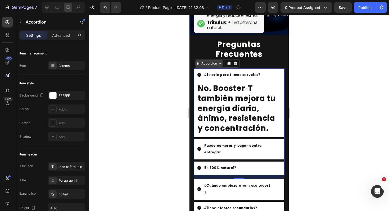
scroll to position [1007, 0]
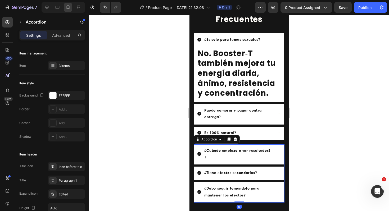
click at [199, 153] on icon at bounding box center [200, 154] width 4 height 4
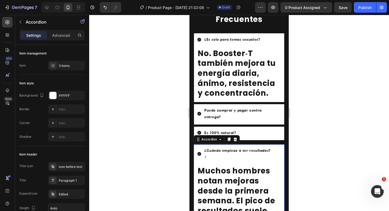
click at [199, 154] on icon at bounding box center [200, 154] width 4 height 4
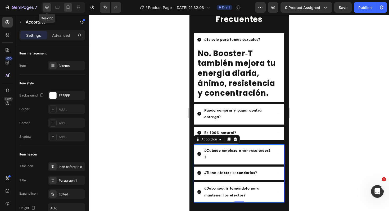
click at [47, 9] on icon at bounding box center [46, 7] width 3 height 3
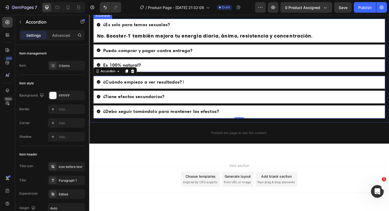
scroll to position [3023, 0]
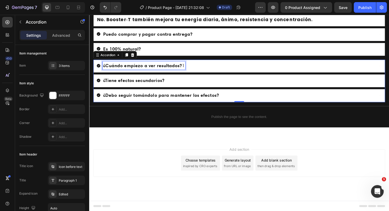
click at [190, 70] on p "¿Cuándo empiezo a ver resultados? 1" at bounding box center [147, 68] width 86 height 7
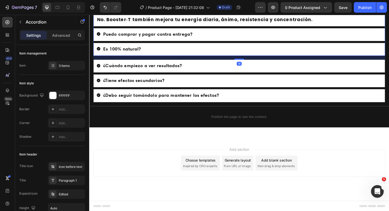
click at [146, 49] on div "Es 100% natural?" at bounding box center [244, 51] width 294 height 8
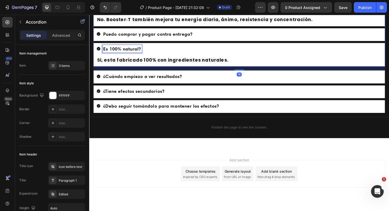
click at [123, 52] on strong "Es 100% natural?" at bounding box center [124, 51] width 40 height 6
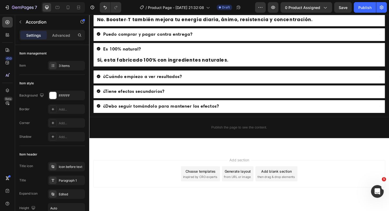
click at [99, 51] on icon at bounding box center [99, 51] width 4 height 4
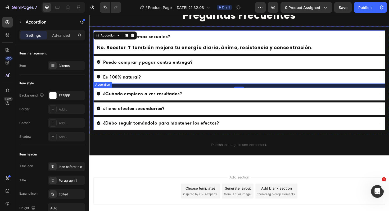
scroll to position [2988, 0]
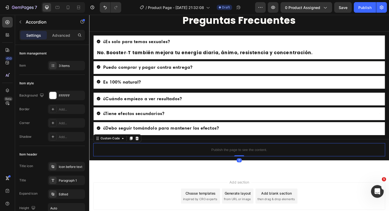
click at [334, 162] on div "Publish the page to see the content." at bounding box center [248, 158] width 309 height 14
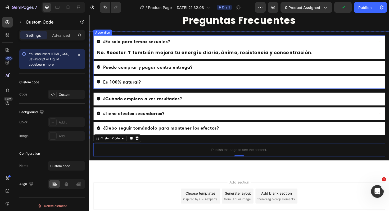
click at [99, 42] on icon at bounding box center [99, 43] width 4 height 4
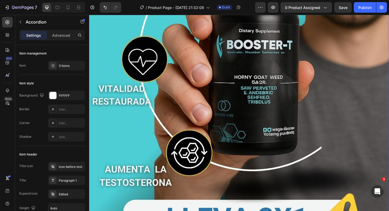
scroll to position [0, 0]
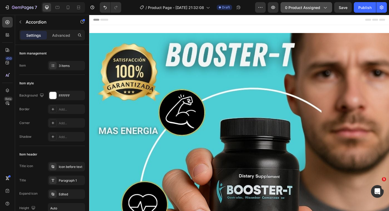
click at [317, 8] on span "0 product assigned" at bounding box center [302, 8] width 35 height 6
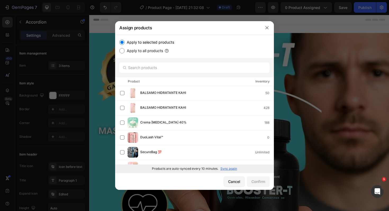
click at [229, 168] on p "Sync again" at bounding box center [229, 169] width 17 height 5
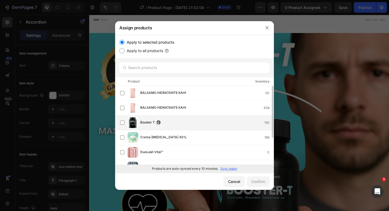
click at [237, 123] on div "Booster T 192" at bounding box center [207, 123] width 134 height 6
click at [254, 183] on div "Confirm" at bounding box center [259, 182] width 14 height 6
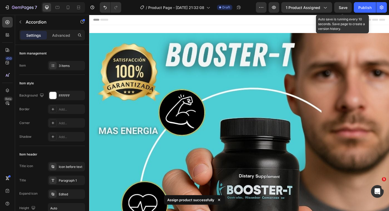
click at [345, 7] on span "Save" at bounding box center [343, 7] width 9 height 5
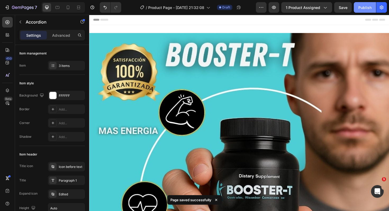
click at [365, 6] on div "Publish" at bounding box center [365, 8] width 13 height 6
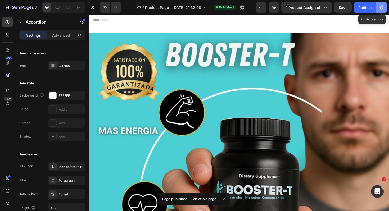
click at [381, 5] on button "button" at bounding box center [382, 7] width 11 height 11
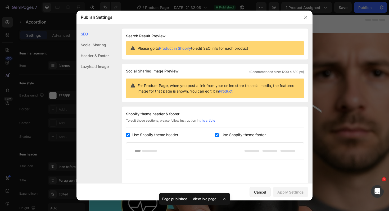
click at [156, 135] on span "Use Shopify theme header" at bounding box center [155, 135] width 46 height 6
checkbox input "false"
click at [218, 135] on input "checkbox" at bounding box center [217, 135] width 4 height 4
checkbox input "false"
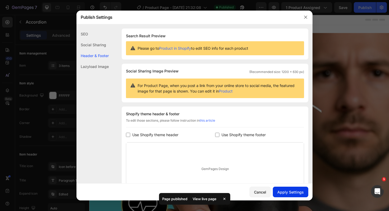
click at [285, 194] on div "Apply Settings" at bounding box center [291, 193] width 26 height 6
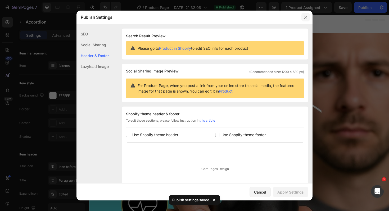
click at [306, 18] on icon "button" at bounding box center [306, 17] width 4 height 4
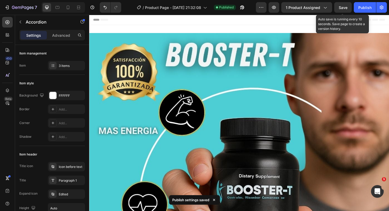
click at [341, 8] on span "Save" at bounding box center [343, 7] width 9 height 5
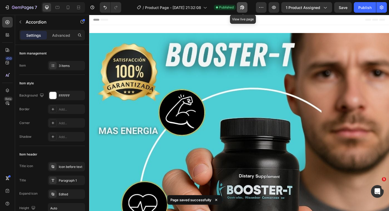
click at [242, 9] on icon "button" at bounding box center [240, 8] width 1 height 1
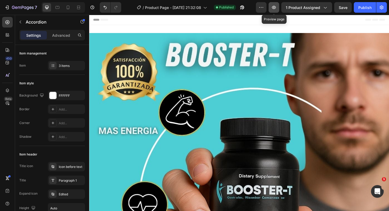
click at [277, 5] on button "button" at bounding box center [274, 7] width 11 height 11
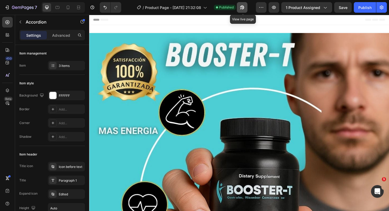
click at [241, 7] on icon "button" at bounding box center [242, 7] width 5 height 5
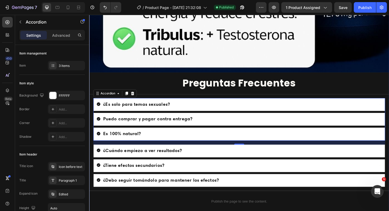
scroll to position [2999, 0]
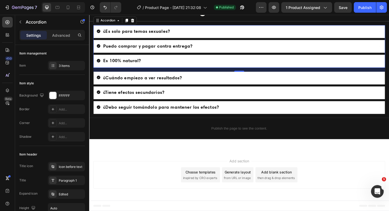
click at [99, 32] on icon at bounding box center [99, 32] width 4 height 4
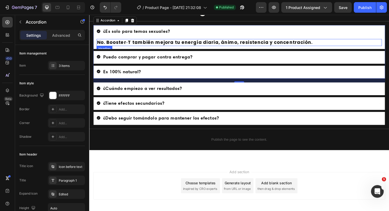
click at [120, 45] on h2 "No. Booster‑T también mejora tu energía diaria, ánimo, resistencia y concentrac…" at bounding box center [248, 44] width 303 height 7
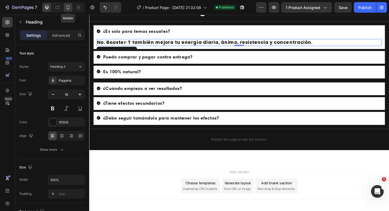
click at [68, 8] on icon at bounding box center [67, 7] width 5 height 5
type input "29"
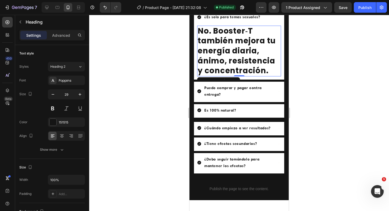
scroll to position [1021, 0]
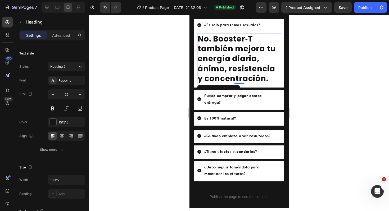
click at [222, 57] on h2 "No. Booster‑T también mejora tu energía diaria, ánimo, resistencia y concentrac…" at bounding box center [239, 59] width 84 height 51
click at [201, 34] on p "No. Booster‑T también mejora tu energía diaria, ánimo, resistencia y concentrac…" at bounding box center [239, 59] width 83 height 50
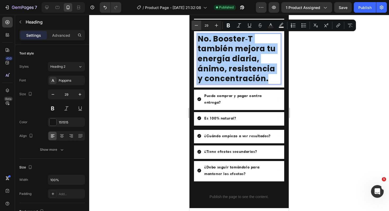
click at [194, 26] on icon "Editor contextual toolbar" at bounding box center [196, 25] width 5 height 5
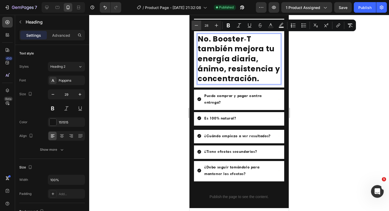
click at [194, 26] on icon "Editor contextual toolbar" at bounding box center [196, 25] width 5 height 5
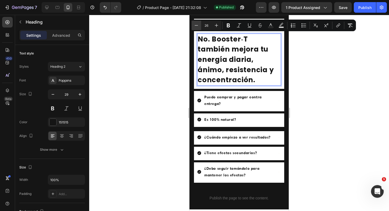
click at [194, 26] on icon "Editor contextual toolbar" at bounding box center [196, 25] width 5 height 5
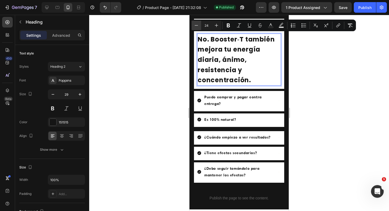
click at [194, 26] on icon "Editor contextual toolbar" at bounding box center [196, 25] width 5 height 5
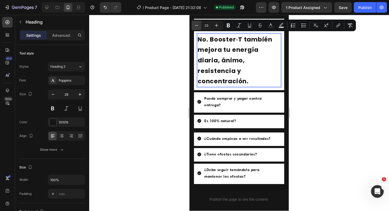
click at [194, 26] on icon "Editor contextual toolbar" at bounding box center [196, 25] width 5 height 5
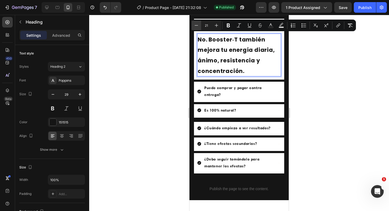
click at [194, 26] on icon "Editor contextual toolbar" at bounding box center [196, 25] width 5 height 5
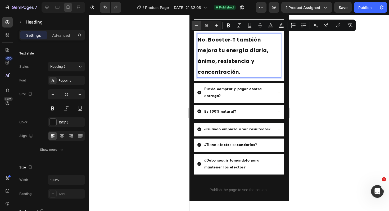
click at [194, 26] on icon "Editor contextual toolbar" at bounding box center [196, 25] width 5 height 5
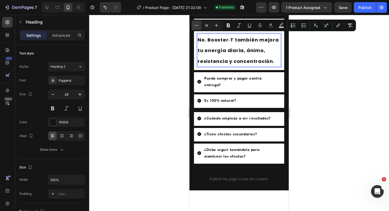
click at [194, 26] on icon "Editor contextual toolbar" at bounding box center [196, 25] width 5 height 5
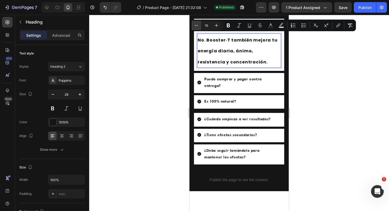
click at [194, 26] on icon "Editor contextual toolbar" at bounding box center [196, 25] width 5 height 5
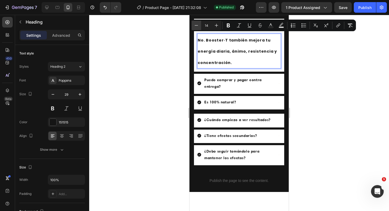
click at [194, 26] on icon "Editor contextual toolbar" at bounding box center [196, 25] width 5 height 5
type input "12"
click at [307, 50] on div at bounding box center [239, 113] width 300 height 197
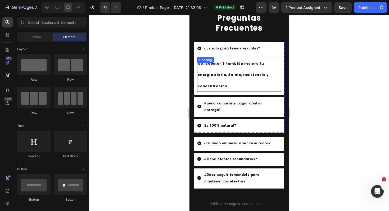
scroll to position [997, 0]
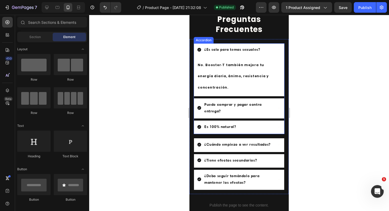
click at [200, 106] on icon at bounding box center [200, 108] width 4 height 4
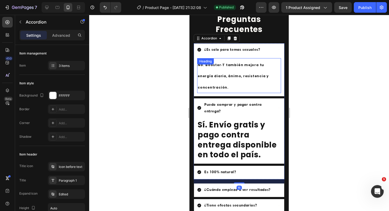
click at [216, 66] on div "⁠⁠⁠⁠⁠⁠⁠ No. Booster‑T también mejora tu energía diaria, ánimo, resistencia y co…" at bounding box center [239, 75] width 84 height 35
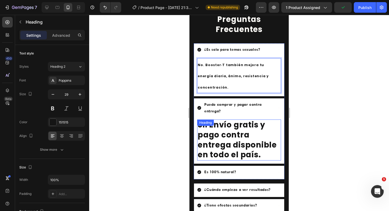
click at [216, 120] on h2 "Sí. Envío gratis y pago contra entrega disponible en todo el país." at bounding box center [239, 140] width 84 height 41
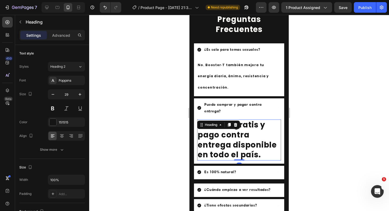
click at [215, 134] on h2 "Sí. Envío gratis y pago contra entrega disponible en todo el país." at bounding box center [239, 140] width 84 height 41
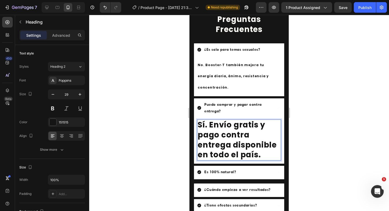
click at [215, 134] on p "Sí. Envío gratis y pago contra entrega disponible en todo el país." at bounding box center [239, 140] width 83 height 40
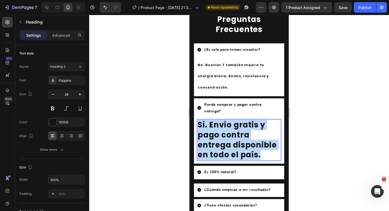
click at [215, 134] on p "Sí. Envío gratis y pago contra entrega disponible en todo el país." at bounding box center [239, 140] width 83 height 40
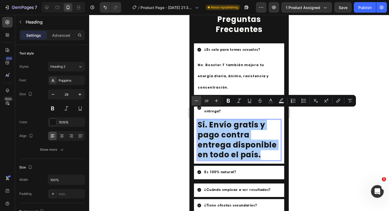
click at [199, 101] on button "Minus" at bounding box center [197, 101] width 10 height 10
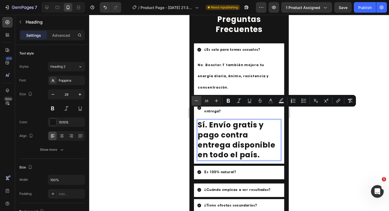
click at [199, 101] on button "Minus" at bounding box center [197, 101] width 10 height 10
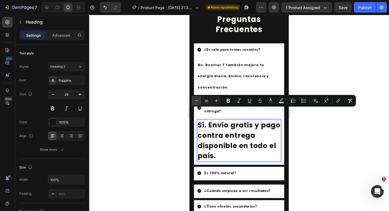
click at [199, 101] on button "Minus" at bounding box center [197, 101] width 10 height 10
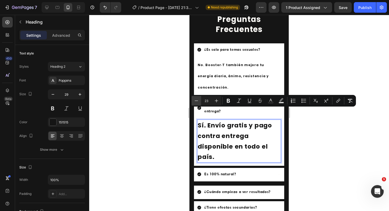
click at [199, 101] on button "Minus" at bounding box center [197, 101] width 10 height 10
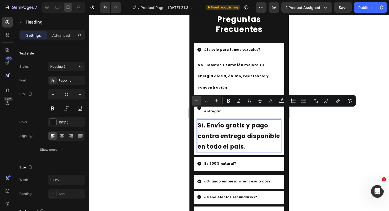
click at [199, 101] on button "Minus" at bounding box center [197, 101] width 10 height 10
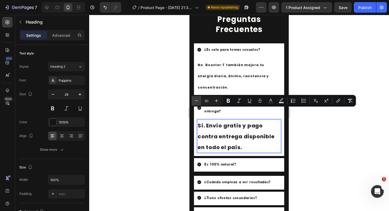
click at [199, 101] on button "Minus" at bounding box center [197, 101] width 10 height 10
type input "19"
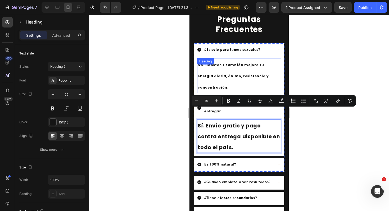
click at [225, 71] on p "⁠⁠⁠⁠⁠⁠⁠ No. Booster‑T también mejora tu energía diaria, ánimo, resistencia y co…" at bounding box center [239, 76] width 83 height 34
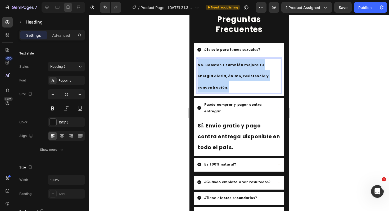
click at [225, 71] on p "No. Booster‑T también mejora tu energía diaria, ánimo, resistencia y concentrac…" at bounding box center [239, 76] width 83 height 34
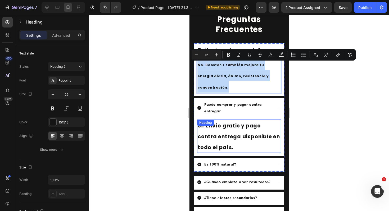
click at [217, 129] on span "Sí. Envío gratis y pago contra entrega disponible en todo el país." at bounding box center [239, 136] width 82 height 29
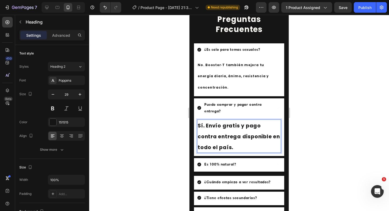
click at [217, 129] on span "Sí. Envío gratis y pago contra entrega disponible en todo el país." at bounding box center [239, 136] width 82 height 29
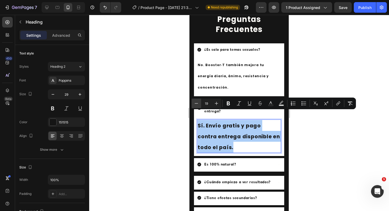
click at [198, 103] on icon "Editor contextual toolbar" at bounding box center [196, 103] width 5 height 5
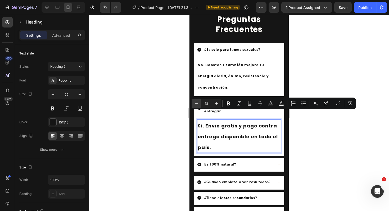
click at [198, 103] on icon "Editor contextual toolbar" at bounding box center [196, 103] width 5 height 5
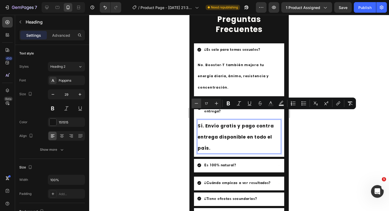
click at [198, 103] on icon "Editor contextual toolbar" at bounding box center [196, 103] width 5 height 5
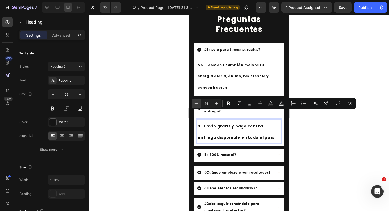
click at [198, 103] on icon "Editor contextual toolbar" at bounding box center [196, 103] width 5 height 5
type input "12"
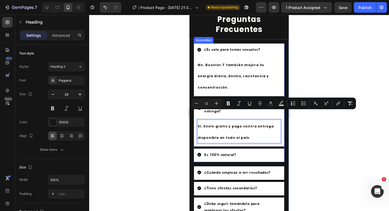
click at [336, 68] on div at bounding box center [239, 113] width 300 height 197
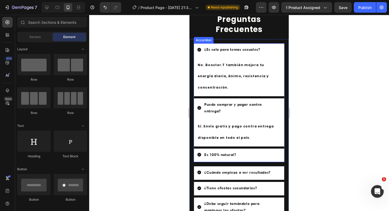
click at [198, 153] on icon at bounding box center [200, 155] width 4 height 4
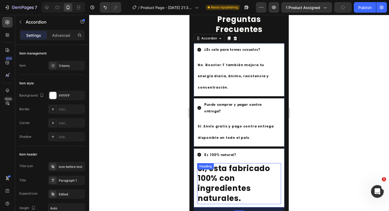
click at [215, 168] on h2 "Si, esta fabricado 100% con ingredientes naturales." at bounding box center [239, 183] width 84 height 41
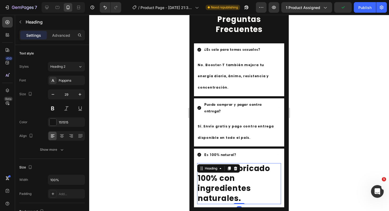
click at [215, 168] on h2 "Si, esta fabricado 100% con ingredientes naturales." at bounding box center [239, 183] width 84 height 41
click at [215, 168] on p "Si, esta fabricado 100% con ingredientes naturales." at bounding box center [239, 184] width 83 height 40
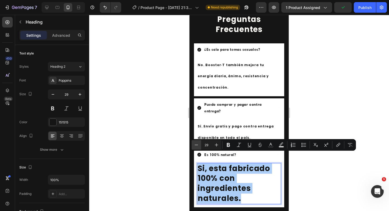
click at [196, 144] on icon "Editor contextual toolbar" at bounding box center [196, 145] width 5 height 5
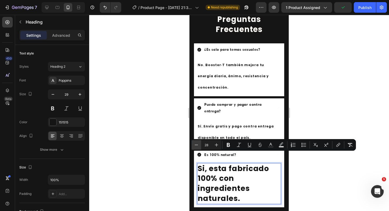
click at [196, 144] on icon "Editor contextual toolbar" at bounding box center [196, 145] width 5 height 5
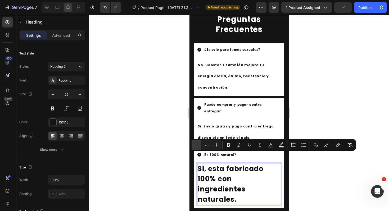
click at [196, 144] on icon "Editor contextual toolbar" at bounding box center [196, 145] width 5 height 5
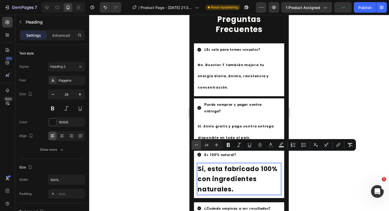
click at [196, 144] on icon "Editor contextual toolbar" at bounding box center [196, 145] width 5 height 5
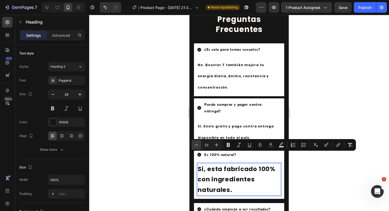
click at [196, 144] on icon "Editor contextual toolbar" at bounding box center [196, 145] width 5 height 5
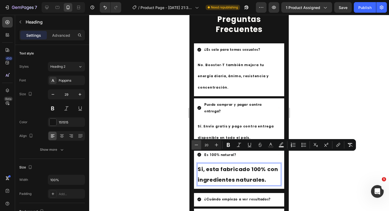
click at [196, 144] on icon "Editor contextual toolbar" at bounding box center [196, 145] width 5 height 5
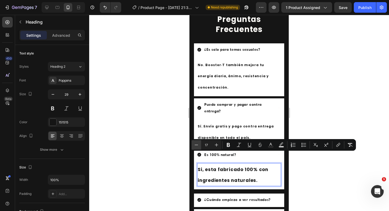
click at [196, 144] on icon "Editor contextual toolbar" at bounding box center [196, 145] width 5 height 5
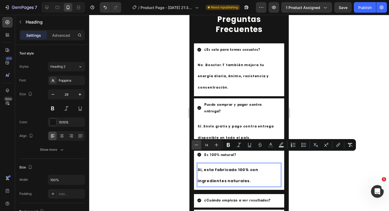
click at [196, 144] on icon "Editor contextual toolbar" at bounding box center [196, 145] width 5 height 5
type input "12"
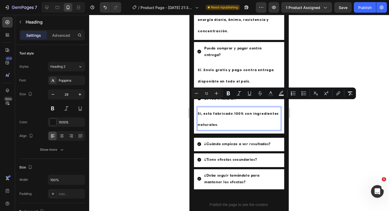
scroll to position [1057, 0]
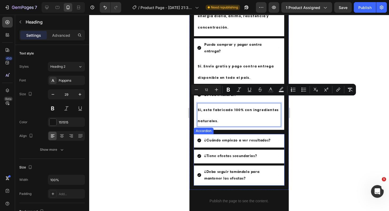
click at [199, 139] on icon at bounding box center [199, 141] width 4 height 4
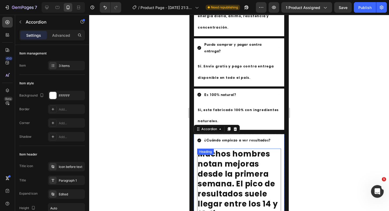
click at [209, 157] on h2 "Muchos hombres notan mejoras desde la primera semana. El pico de resultados sue…" at bounding box center [239, 184] width 84 height 71
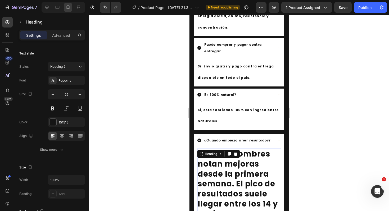
click at [209, 157] on h2 "Muchos hombres notan mejoras desde la primera semana. El pico de resultados sue…" at bounding box center [239, 184] width 84 height 71
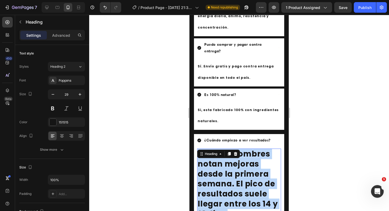
click at [209, 157] on p "Muchos hombres notan mejoras desde la primera semana. El pico de resultados sue…" at bounding box center [239, 184] width 83 height 70
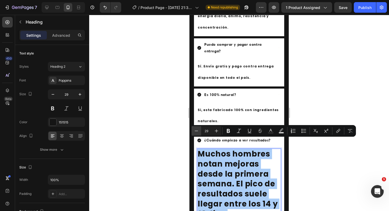
click at [196, 131] on icon "Editor contextual toolbar" at bounding box center [196, 131] width 3 height 0
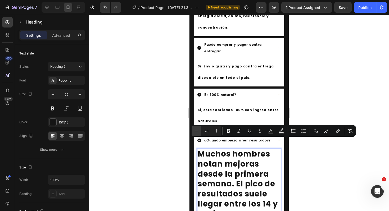
click at [196, 131] on icon "Editor contextual toolbar" at bounding box center [196, 131] width 3 height 0
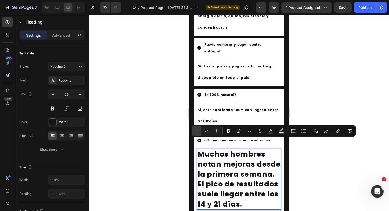
click at [196, 131] on icon "Editor contextual toolbar" at bounding box center [196, 131] width 3 height 0
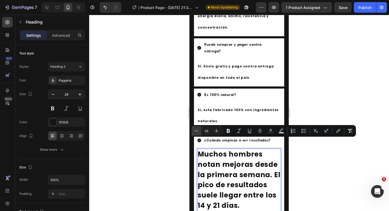
click at [196, 131] on icon "Editor contextual toolbar" at bounding box center [196, 131] width 3 height 0
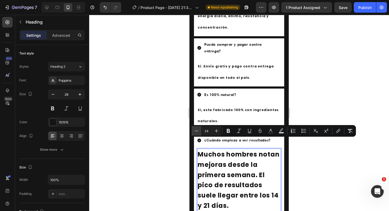
click at [196, 131] on icon "Editor contextual toolbar" at bounding box center [196, 131] width 3 height 0
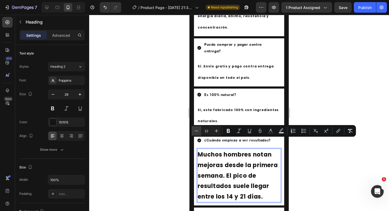
click at [196, 131] on icon "Editor contextual toolbar" at bounding box center [196, 131] width 3 height 0
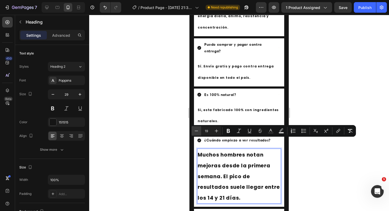
click at [196, 131] on icon "Editor contextual toolbar" at bounding box center [196, 131] width 3 height 0
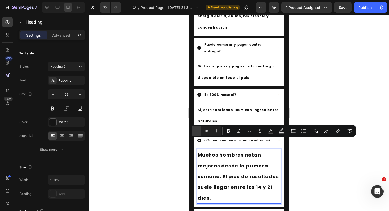
click at [196, 131] on icon "Editor contextual toolbar" at bounding box center [196, 131] width 3 height 0
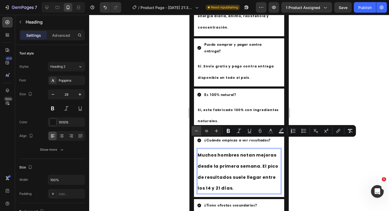
click at [196, 131] on icon "Editor contextual toolbar" at bounding box center [196, 131] width 3 height 0
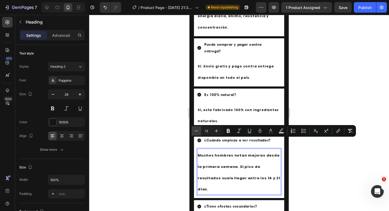
click at [196, 131] on icon "Editor contextual toolbar" at bounding box center [196, 131] width 3 height 0
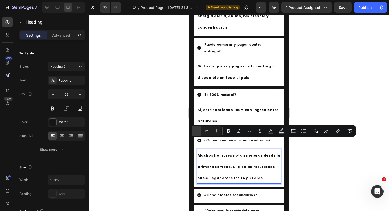
click at [196, 131] on icon "Editor contextual toolbar" at bounding box center [196, 131] width 3 height 0
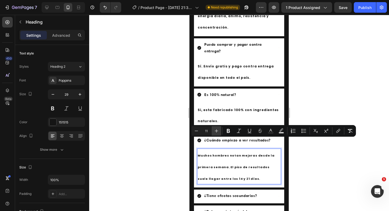
click at [217, 130] on icon "Editor contextual toolbar" at bounding box center [216, 130] width 5 height 5
type input "12"
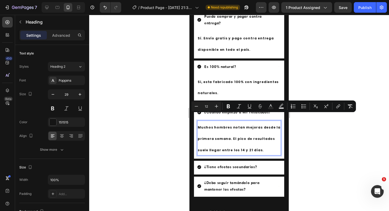
scroll to position [1086, 0]
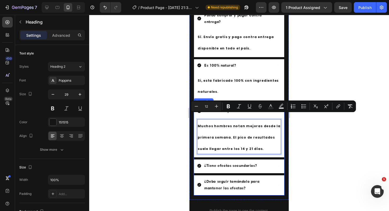
click at [200, 164] on icon at bounding box center [200, 166] width 4 height 4
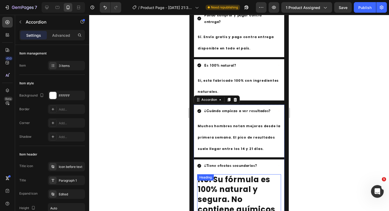
click at [209, 175] on div "No. Su fórmula es 100% natural y segura. No contiene químicos ni hormonas. Head…" at bounding box center [239, 200] width 84 height 51
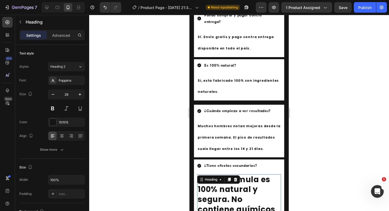
click at [209, 177] on div "Heading" at bounding box center [211, 179] width 15 height 5
click at [223, 189] on h2 "No. Su fórmula es 100% natural y segura. No contiene químicos ni hormonas." at bounding box center [239, 200] width 84 height 51
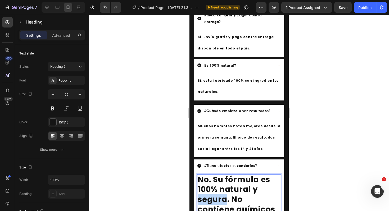
click at [223, 189] on p "No. Su fórmula es 100% natural y segura. No contiene químicos ni hormonas." at bounding box center [239, 200] width 83 height 50
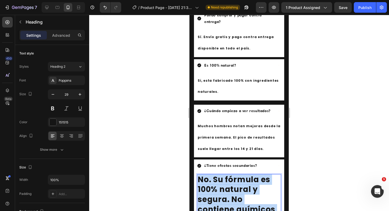
click at [223, 189] on p "No. Su fórmula es 100% natural y segura. No contiene químicos ni hormonas." at bounding box center [239, 200] width 83 height 50
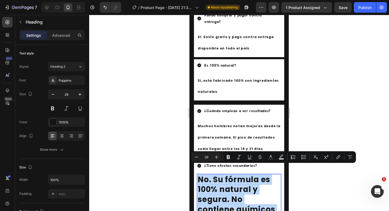
click at [223, 189] on p "No. Su fórmula es 100% natural y segura. No contiene químicos ni hormonas." at bounding box center [239, 200] width 83 height 50
click at [192, 151] on div "¿Es solo para temas sexuales? ⁠⁠⁠⁠⁠⁠⁠ No. Booster‑T también mejora tu energía d…" at bounding box center [239, 102] width 99 height 305
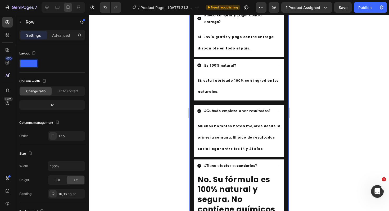
click at [192, 151] on div "¿Es solo para temas sexuales? ⁠⁠⁠⁠⁠⁠⁠ No. Booster‑T también mejora tu energía d…" at bounding box center [239, 102] width 99 height 305
click at [210, 178] on p "No. Su fórmula es 100% natural y segura. No contiene químicos ni hormonas." at bounding box center [239, 200] width 83 height 50
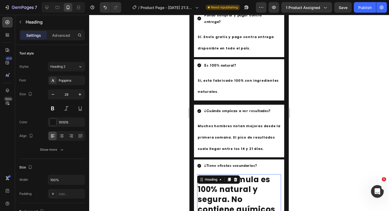
click at [210, 178] on p "No. Su fórmula es 100% natural y segura. No contiene químicos ni hormonas." at bounding box center [239, 200] width 83 height 50
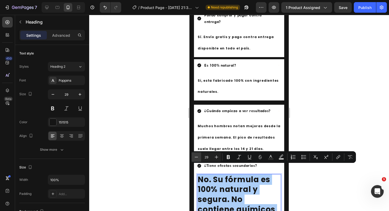
click at [197, 159] on icon "Editor contextual toolbar" at bounding box center [196, 157] width 5 height 5
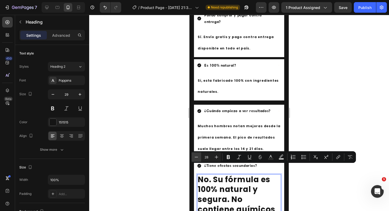
click at [197, 159] on icon "Editor contextual toolbar" at bounding box center [196, 157] width 5 height 5
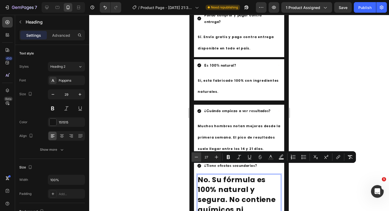
click at [197, 159] on icon "Editor contextual toolbar" at bounding box center [196, 157] width 5 height 5
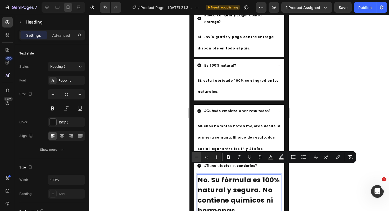
click at [197, 159] on icon "Editor contextual toolbar" at bounding box center [196, 157] width 5 height 5
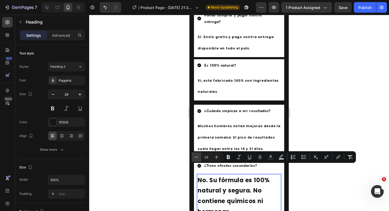
click at [197, 159] on icon "Editor contextual toolbar" at bounding box center [196, 157] width 5 height 5
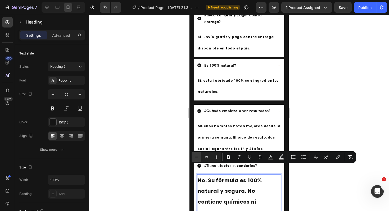
click at [197, 159] on icon "Editor contextual toolbar" at bounding box center [196, 157] width 5 height 5
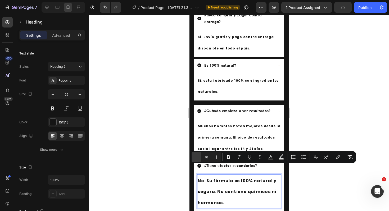
click at [197, 159] on icon "Editor contextual toolbar" at bounding box center [196, 157] width 5 height 5
type input "12"
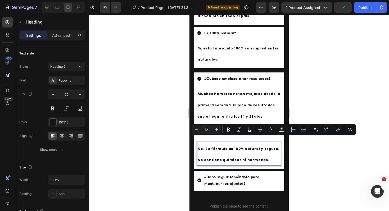
scroll to position [1126, 0]
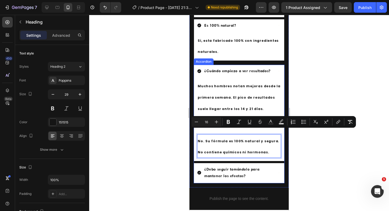
click at [199, 171] on icon at bounding box center [200, 173] width 4 height 4
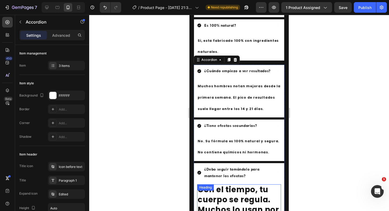
click at [209, 188] on h2 "Con el tiempo, tu cuerpo se regula. Muchos lo usan por 2-3 meses y luego solo c…" at bounding box center [239, 215] width 84 height 61
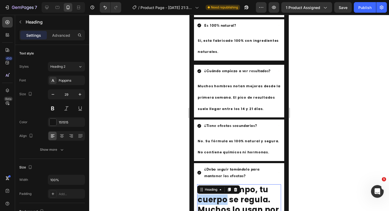
click at [209, 188] on h2 "Con el tiempo, tu cuerpo se regula. Muchos lo usan por 2-3 meses y luego solo c…" at bounding box center [239, 215] width 84 height 61
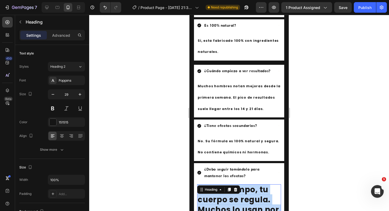
click at [209, 188] on p "Con el tiempo, tu cuerpo se regula. Muchos lo usan por 2-3 meses y luego solo c…" at bounding box center [239, 215] width 83 height 60
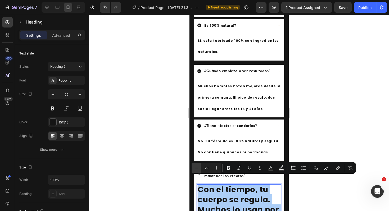
click at [195, 168] on icon "Editor contextual toolbar" at bounding box center [196, 168] width 3 height 0
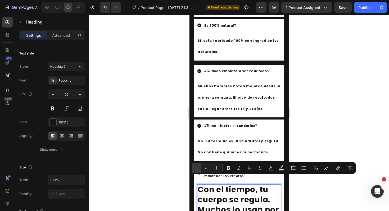
click at [195, 168] on icon "Editor contextual toolbar" at bounding box center [196, 168] width 3 height 0
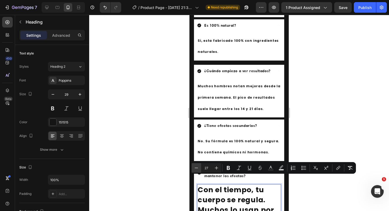
click at [195, 168] on icon "Editor contextual toolbar" at bounding box center [196, 168] width 3 height 0
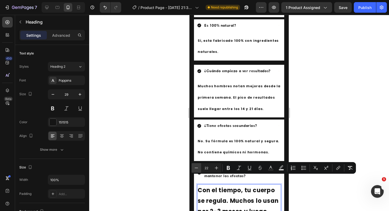
click at [195, 168] on icon "Editor contextual toolbar" at bounding box center [196, 168] width 3 height 0
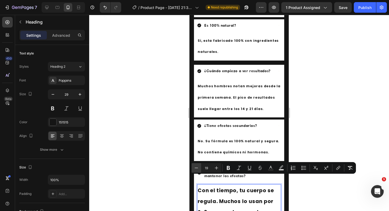
click at [195, 168] on icon "Editor contextual toolbar" at bounding box center [196, 168] width 3 height 0
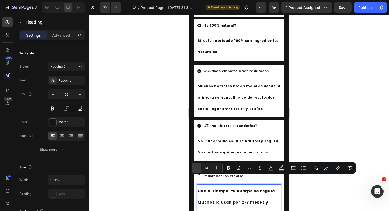
click at [195, 168] on icon "Editor contextual toolbar" at bounding box center [196, 168] width 3 height 0
type input "12"
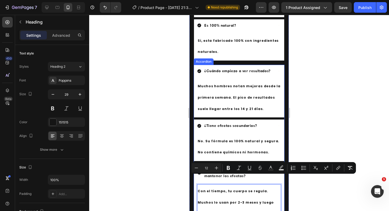
click at [296, 102] on div at bounding box center [239, 113] width 300 height 197
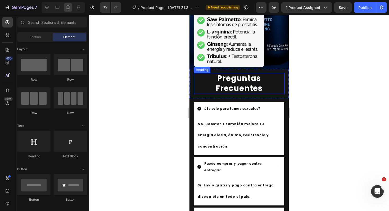
scroll to position [948, 0]
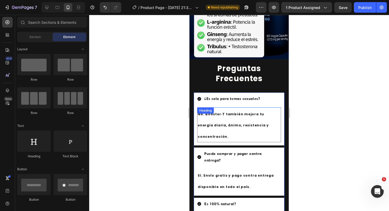
click at [221, 123] on p "⁠⁠⁠⁠⁠⁠⁠ No. Booster‑T también mejora tu energía diaria, ánimo, resistencia y co…" at bounding box center [239, 125] width 83 height 34
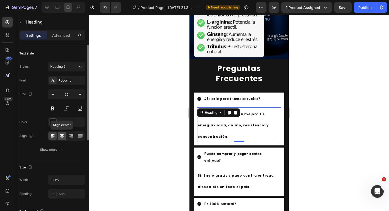
click at [61, 139] on icon at bounding box center [61, 136] width 5 height 5
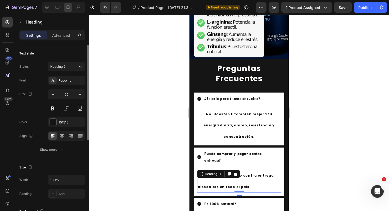
click at [215, 173] on p "⁠⁠⁠⁠⁠⁠⁠ Sí. Envío gratis y pago contra entrega disponible en todo el país." at bounding box center [239, 181] width 83 height 23
click at [61, 136] on icon at bounding box center [61, 136] width 5 height 5
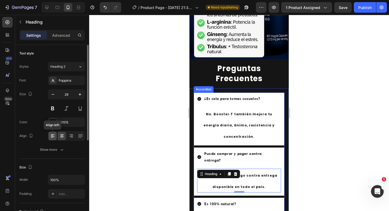
click at [52, 136] on icon at bounding box center [52, 136] width 5 height 5
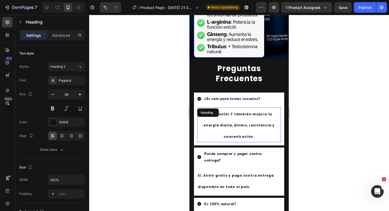
click at [221, 122] on p "⁠⁠⁠⁠⁠⁠⁠ No. Booster‑T también mejora tu energía diaria, ánimo, resistencia y co…" at bounding box center [239, 125] width 83 height 34
click at [53, 138] on icon at bounding box center [52, 136] width 5 height 5
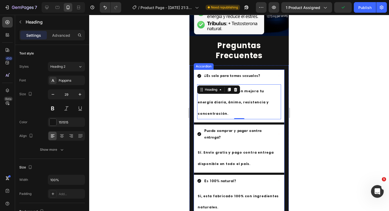
scroll to position [982, 0]
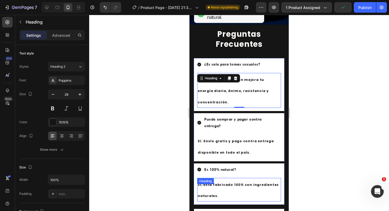
click at [210, 180] on p "⁠⁠⁠⁠⁠⁠⁠ Si, esta fabricado 100% con ingredientes naturales." at bounding box center [239, 190] width 83 height 23
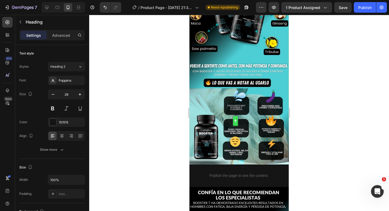
scroll to position [292, 0]
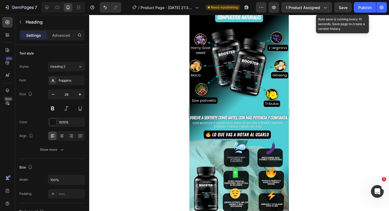
click at [344, 10] on div "Save" at bounding box center [343, 8] width 9 height 6
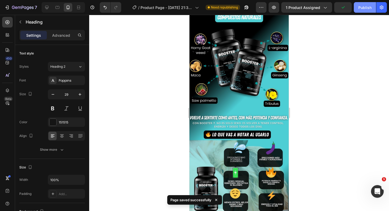
click at [363, 11] on button "Publish" at bounding box center [365, 7] width 22 height 11
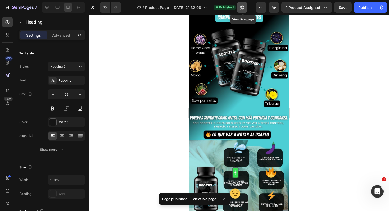
click at [242, 8] on icon "button" at bounding box center [240, 8] width 1 height 1
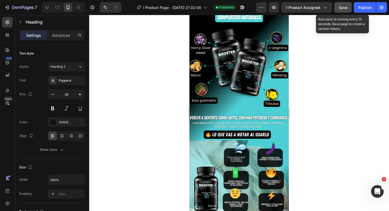
click at [342, 8] on span "Save" at bounding box center [343, 7] width 9 height 5
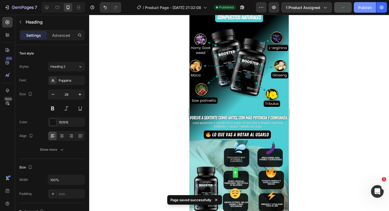
click at [363, 7] on div "Publish" at bounding box center [365, 8] width 13 height 6
click at [242, 8] on icon "button" at bounding box center [240, 8] width 1 height 1
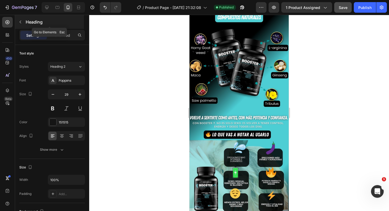
click at [19, 23] on icon "button" at bounding box center [20, 22] width 4 height 4
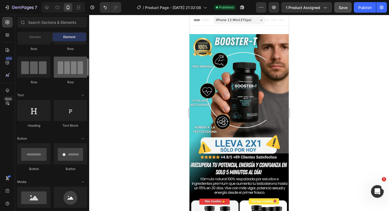
scroll to position [43, 0]
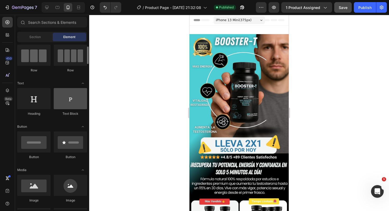
click at [71, 99] on div at bounding box center [70, 98] width 33 height 21
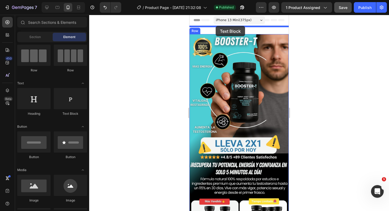
drag, startPoint x: 261, startPoint y: 114, endPoint x: 216, endPoint y: 26, distance: 98.8
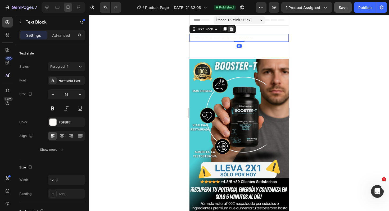
click at [232, 30] on icon at bounding box center [231, 29] width 3 height 4
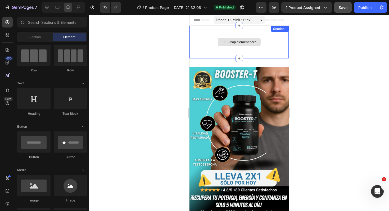
click at [220, 42] on div "Drop element here" at bounding box center [239, 42] width 43 height 8
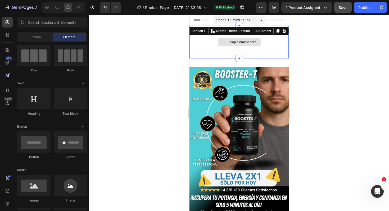
click at [234, 34] on div "Drop element here Section 1 You can create reusable sections Create Theme Secti…" at bounding box center [239, 42] width 99 height 33
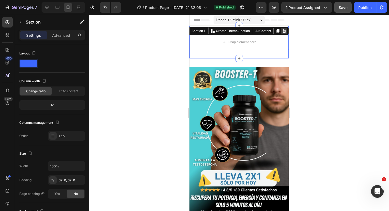
click at [284, 30] on icon at bounding box center [284, 31] width 3 height 4
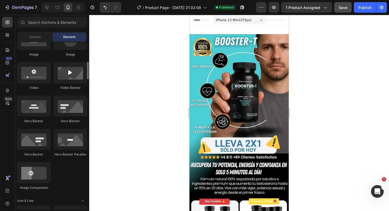
scroll to position [0, 0]
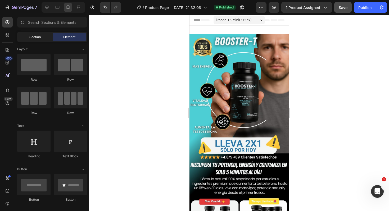
click at [39, 39] on span "Section" at bounding box center [34, 37] width 11 height 5
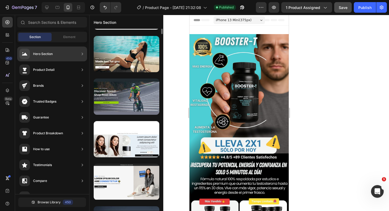
scroll to position [307, 0]
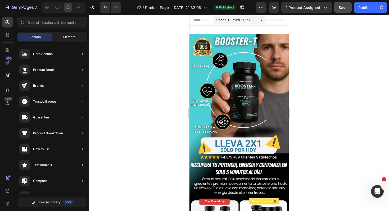
click at [73, 39] on span "Element" at bounding box center [69, 37] width 12 height 5
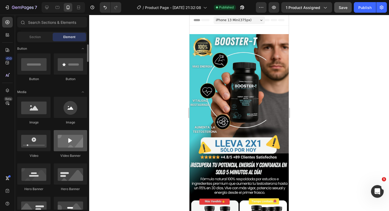
scroll to position [126, 0]
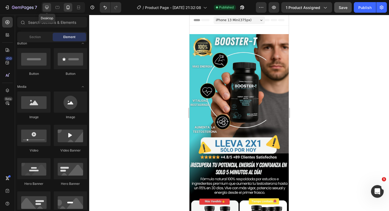
click at [47, 7] on icon at bounding box center [46, 7] width 3 height 3
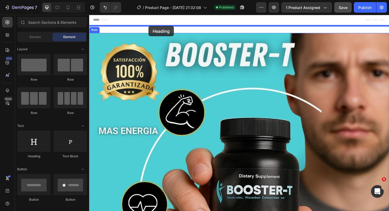
drag, startPoint x: 125, startPoint y: 157, endPoint x: 152, endPoint y: 27, distance: 132.9
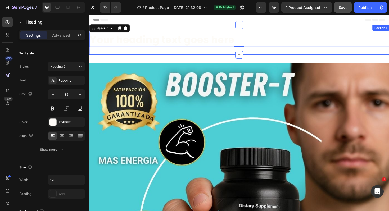
click at [185, 53] on div "Your heading text goes here Heading 0 Section 1" at bounding box center [248, 42] width 318 height 32
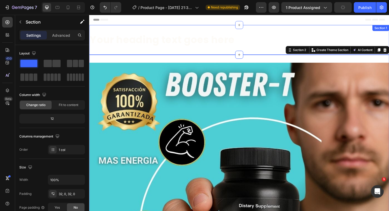
click at [208, 29] on div "Your heading text goes here Heading Section 1" at bounding box center [248, 42] width 318 height 32
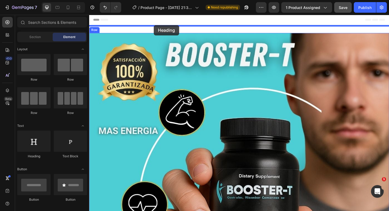
drag, startPoint x: 127, startPoint y: 159, endPoint x: 158, endPoint y: 26, distance: 136.4
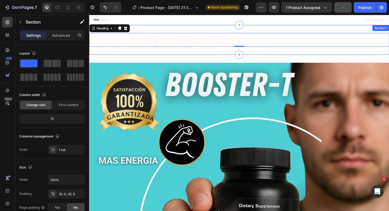
click at [175, 31] on div "Your heading text goes here Heading 0 Section 1" at bounding box center [248, 42] width 318 height 32
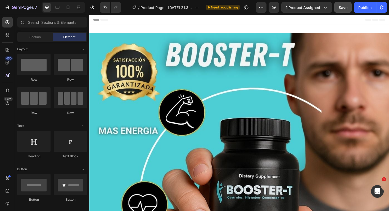
click at [246, 17] on div "Header" at bounding box center [248, 20] width 309 height 11
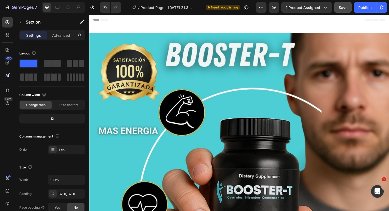
click at [96, 20] on icon at bounding box center [96, 20] width 4 height 4
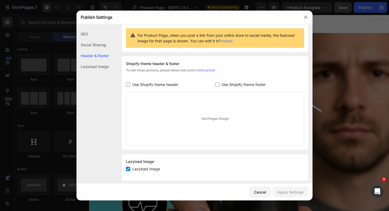
scroll to position [56, 0]
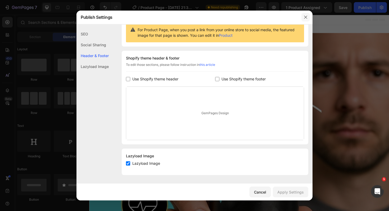
click at [305, 17] on icon "button" at bounding box center [306, 17] width 4 height 4
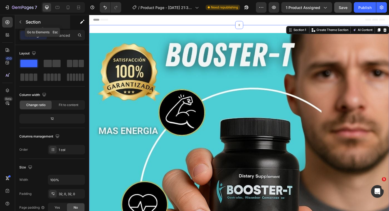
click at [19, 22] on icon "button" at bounding box center [20, 22] width 4 height 4
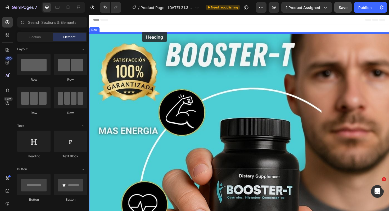
drag, startPoint x: 128, startPoint y: 163, endPoint x: 145, endPoint y: 33, distance: 130.9
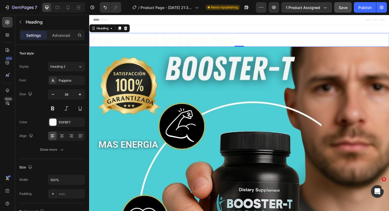
click at [184, 43] on h2 "Your heading text goes here" at bounding box center [248, 41] width 318 height 15
click at [132, 43] on p "Your heading text goes here" at bounding box center [248, 42] width 317 height 14
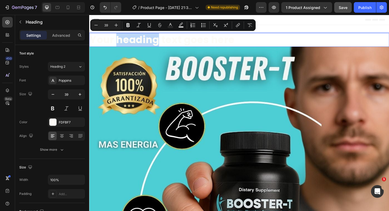
click at [161, 42] on p "Your heading text goes here" at bounding box center [248, 42] width 317 height 14
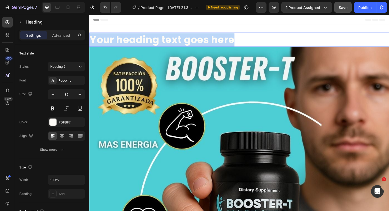
click at [161, 42] on p "Your heading text goes here" at bounding box center [248, 42] width 317 height 14
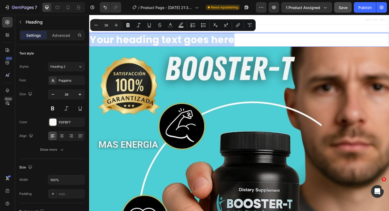
click at [197, 41] on p "Your heading text goes here" at bounding box center [248, 42] width 317 height 14
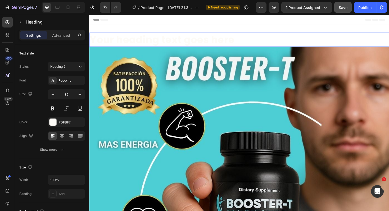
click at [197, 41] on p "Your heading text goes here" at bounding box center [248, 42] width 317 height 14
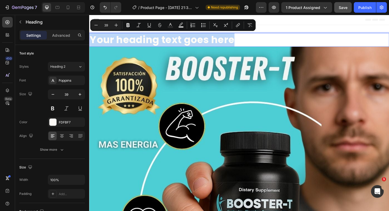
click at [285, 41] on p "Your heading text goes here" at bounding box center [248, 42] width 317 height 14
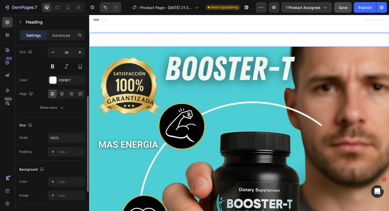
scroll to position [0, 0]
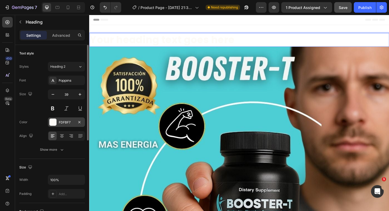
click at [53, 119] on div at bounding box center [53, 122] width 7 height 7
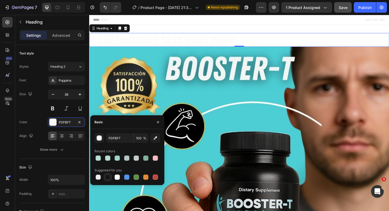
click at [109, 179] on div at bounding box center [107, 177] width 5 height 5
type input "151515"
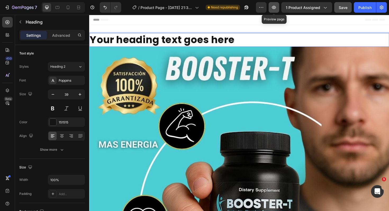
click at [279, 8] on button "button" at bounding box center [274, 7] width 11 height 11
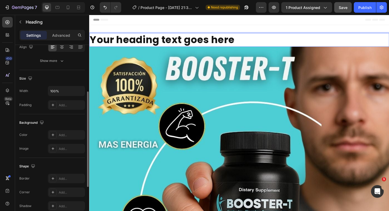
scroll to position [89, 0]
click at [65, 133] on div "Add..." at bounding box center [71, 135] width 25 height 5
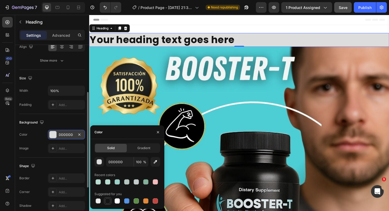
click at [108, 200] on div at bounding box center [107, 201] width 5 height 5
type input "151515"
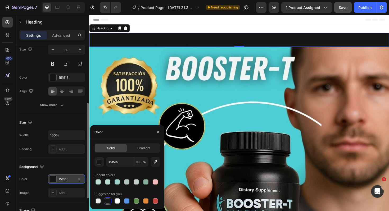
scroll to position [0, 0]
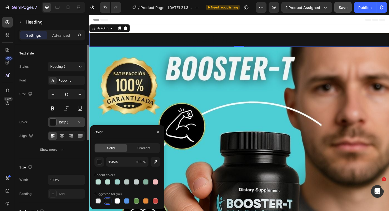
click at [53, 124] on div at bounding box center [53, 122] width 7 height 7
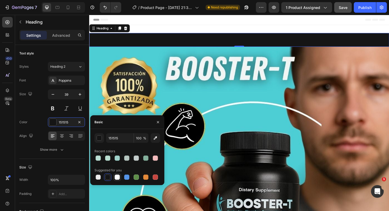
click at [117, 179] on div at bounding box center [117, 177] width 5 height 5
type input "FFFFFF"
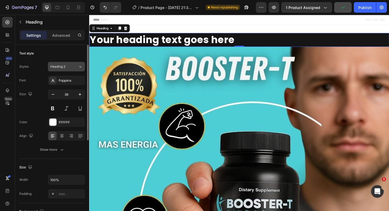
click at [78, 68] on div "Heading 2" at bounding box center [64, 66] width 28 height 5
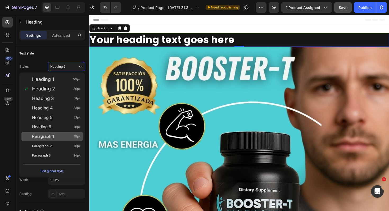
click at [58, 136] on div "Paragraph 1 18px" at bounding box center [56, 136] width 49 height 5
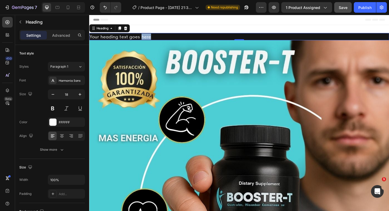
click at [144, 39] on p "Your heading text goes here" at bounding box center [248, 38] width 317 height 7
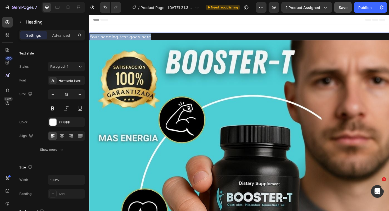
click at [144, 39] on p "Your heading text goes here" at bounding box center [248, 38] width 317 height 7
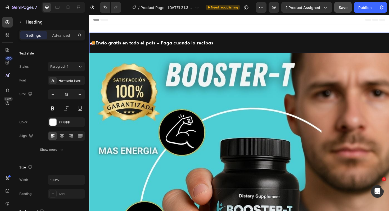
click at [110, 46] on strong "Envío gratis en todo el país – Paga cuando lo recibas" at bounding box center [158, 45] width 125 height 6
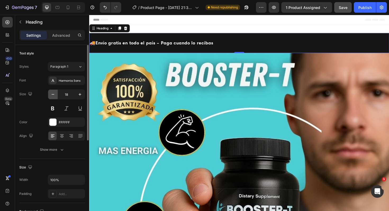
click at [55, 95] on icon "button" at bounding box center [52, 94] width 5 height 5
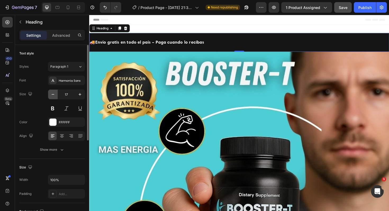
click at [55, 95] on icon "button" at bounding box center [52, 94] width 5 height 5
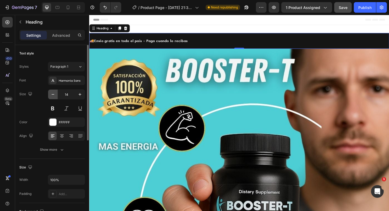
click at [55, 95] on icon "button" at bounding box center [52, 94] width 5 height 5
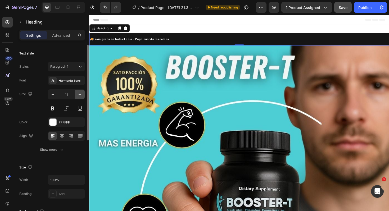
click at [80, 97] on icon "button" at bounding box center [79, 94] width 5 height 5
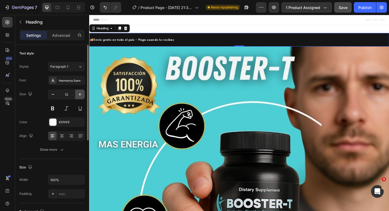
click at [80, 97] on icon "button" at bounding box center [79, 94] width 5 height 5
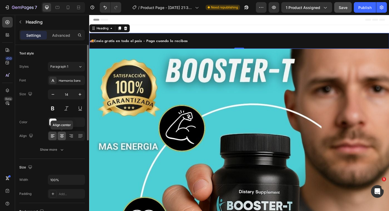
click at [63, 136] on icon at bounding box center [61, 136] width 5 height 5
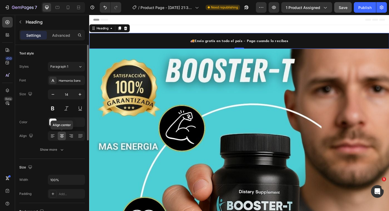
click at [64, 138] on icon at bounding box center [61, 136] width 5 height 5
click at [79, 96] on icon "button" at bounding box center [79, 94] width 5 height 5
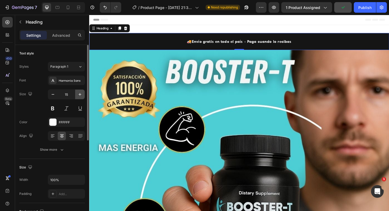
click at [79, 96] on icon "button" at bounding box center [79, 94] width 5 height 5
type input "17"
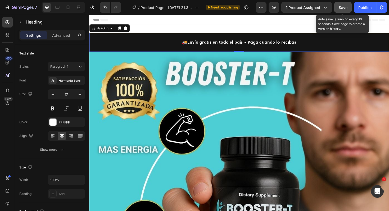
click at [343, 6] on span "Save" at bounding box center [343, 7] width 9 height 5
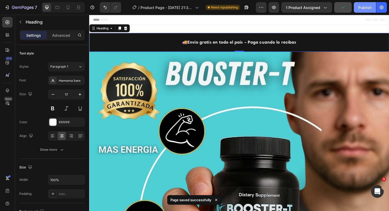
click at [370, 6] on div "Publish" at bounding box center [365, 8] width 13 height 6
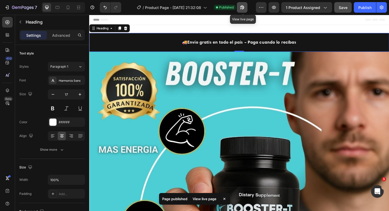
click at [242, 8] on icon "button" at bounding box center [240, 8] width 1 height 1
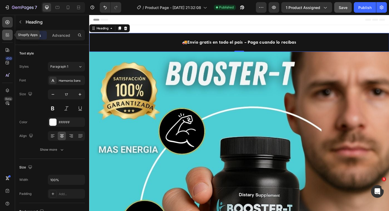
click at [7, 34] on icon at bounding box center [7, 34] width 5 height 5
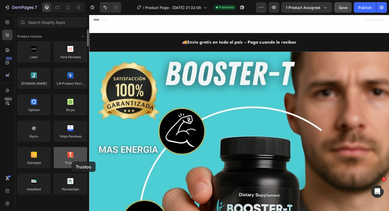
click at [72, 162] on div at bounding box center [70, 157] width 33 height 21
